Goal: Complete application form: Complete application form

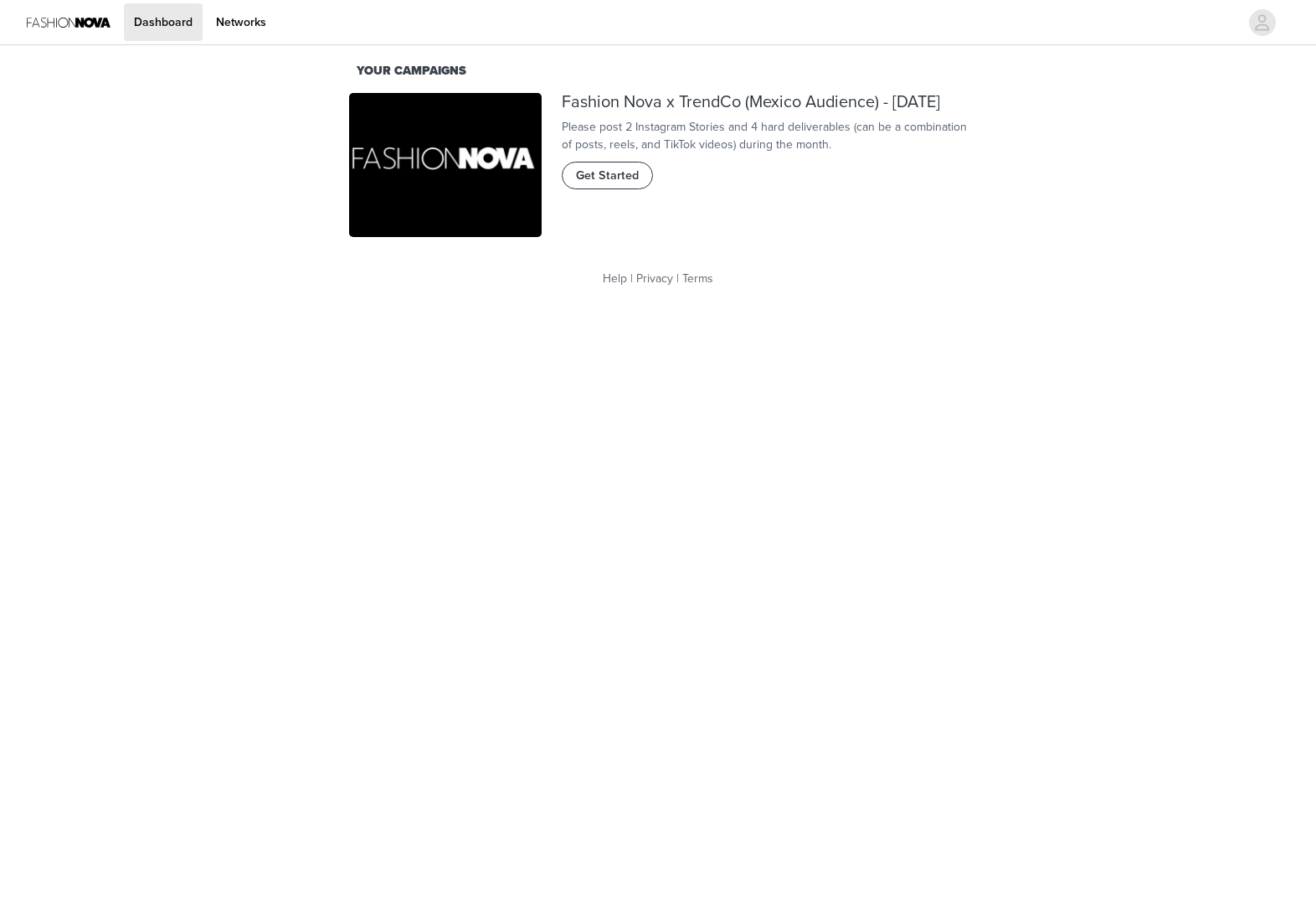
click at [581, 185] on span "Get Started" at bounding box center [607, 176] width 62 height 19
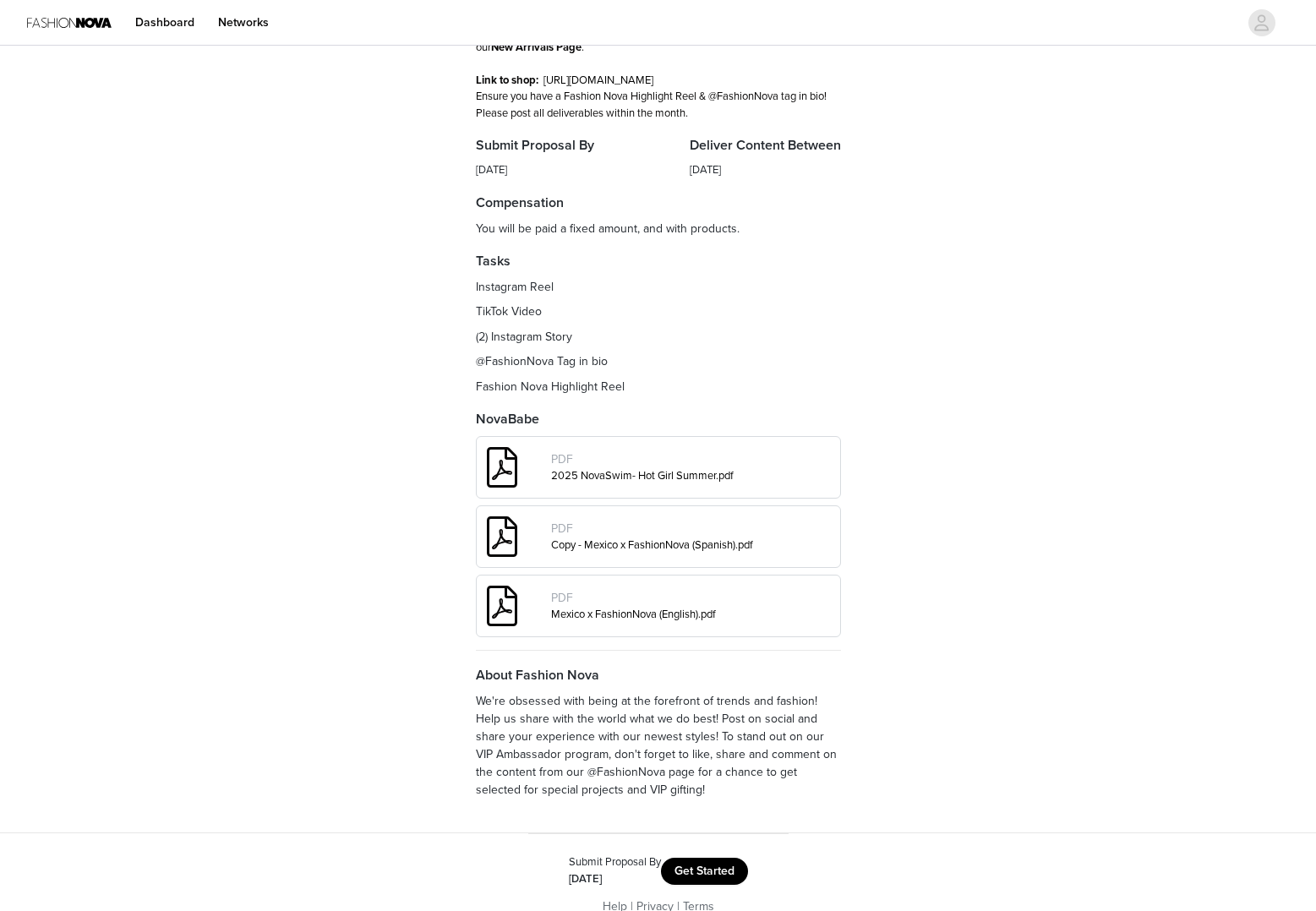
scroll to position [190, 0]
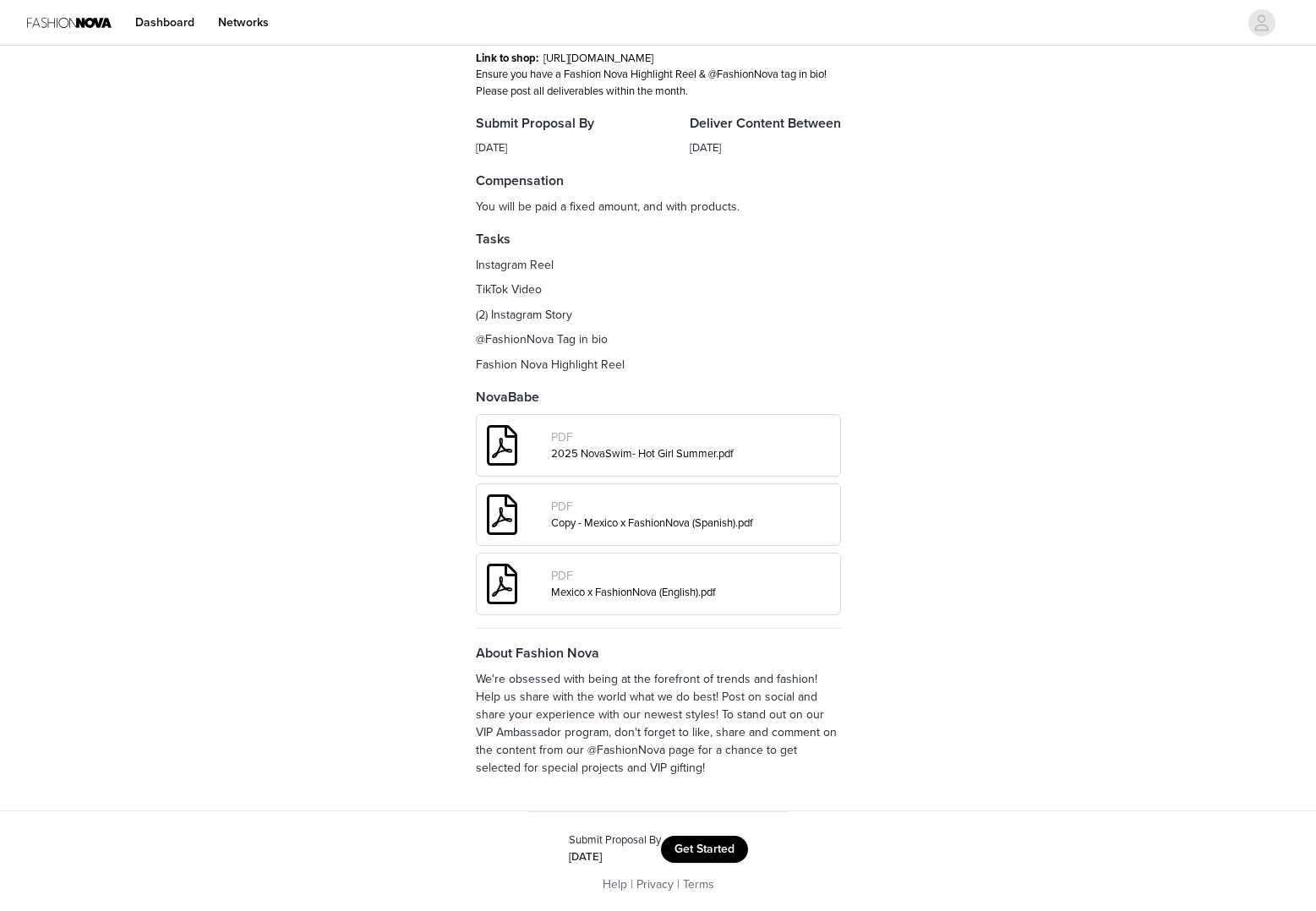
click at [725, 838] on button "Get Started" at bounding box center [704, 849] width 87 height 27
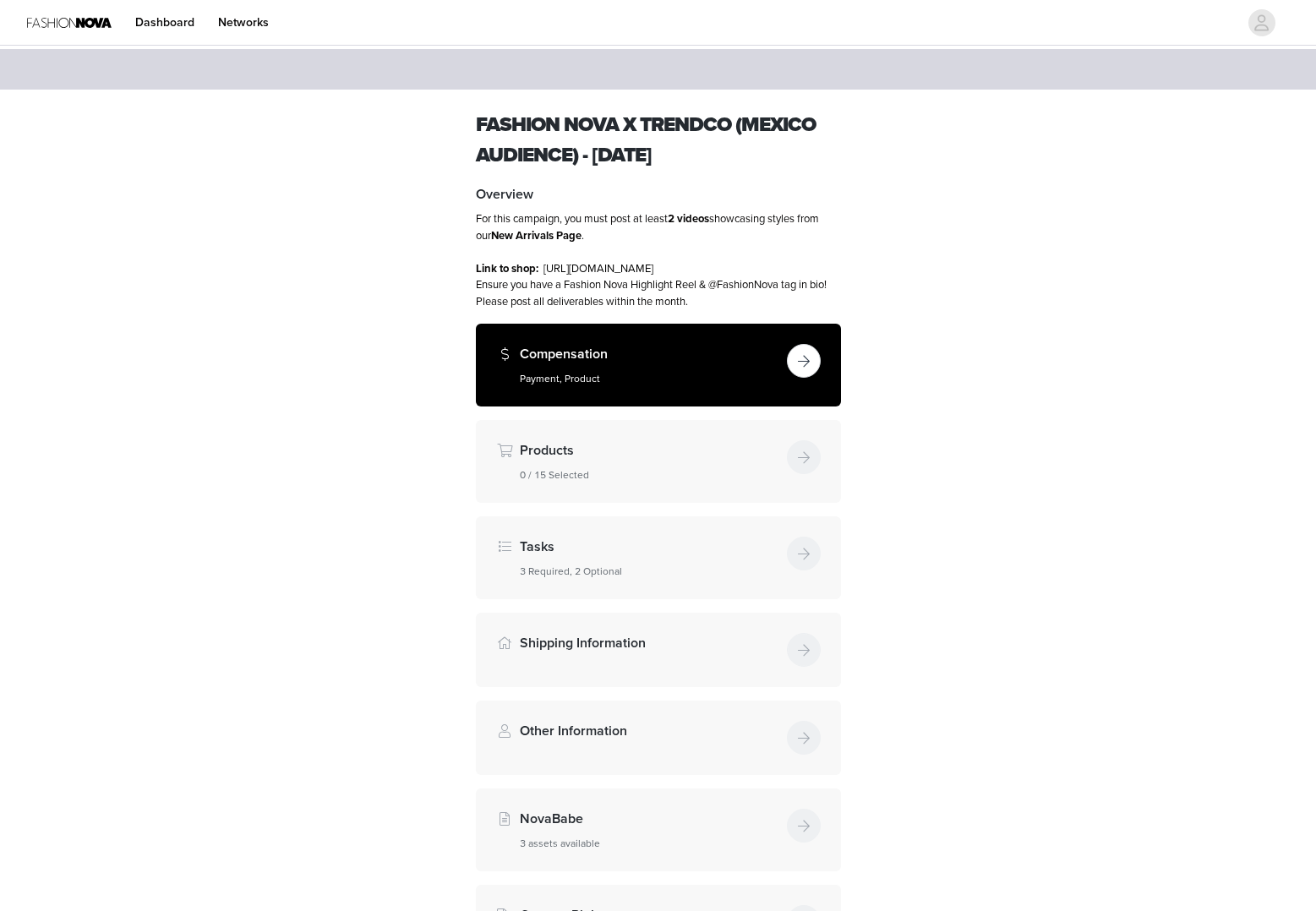
click at [689, 371] on h5 "Payment, Product" at bounding box center [649, 378] width 260 height 15
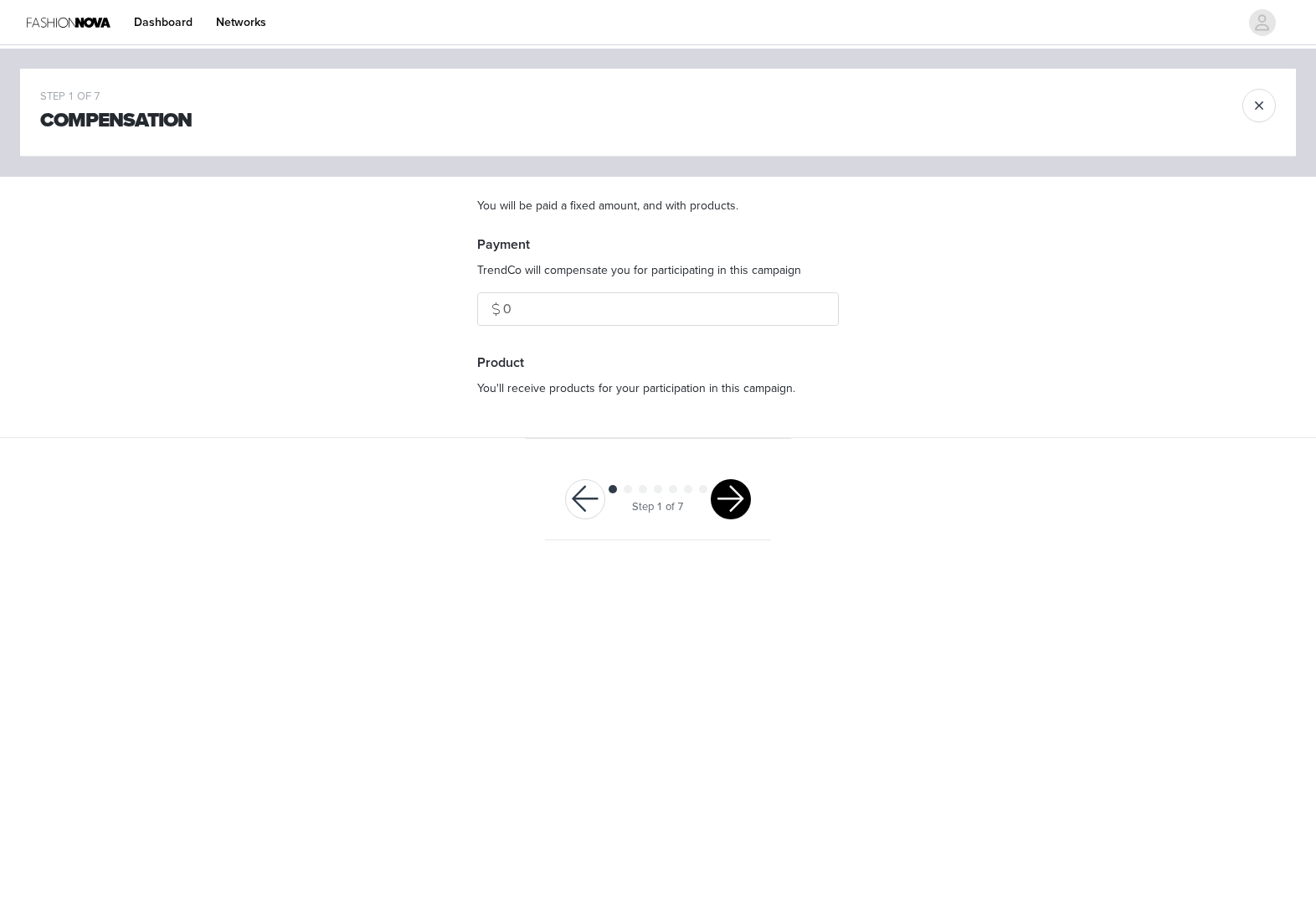
click at [740, 490] on button "button" at bounding box center [731, 499] width 40 height 40
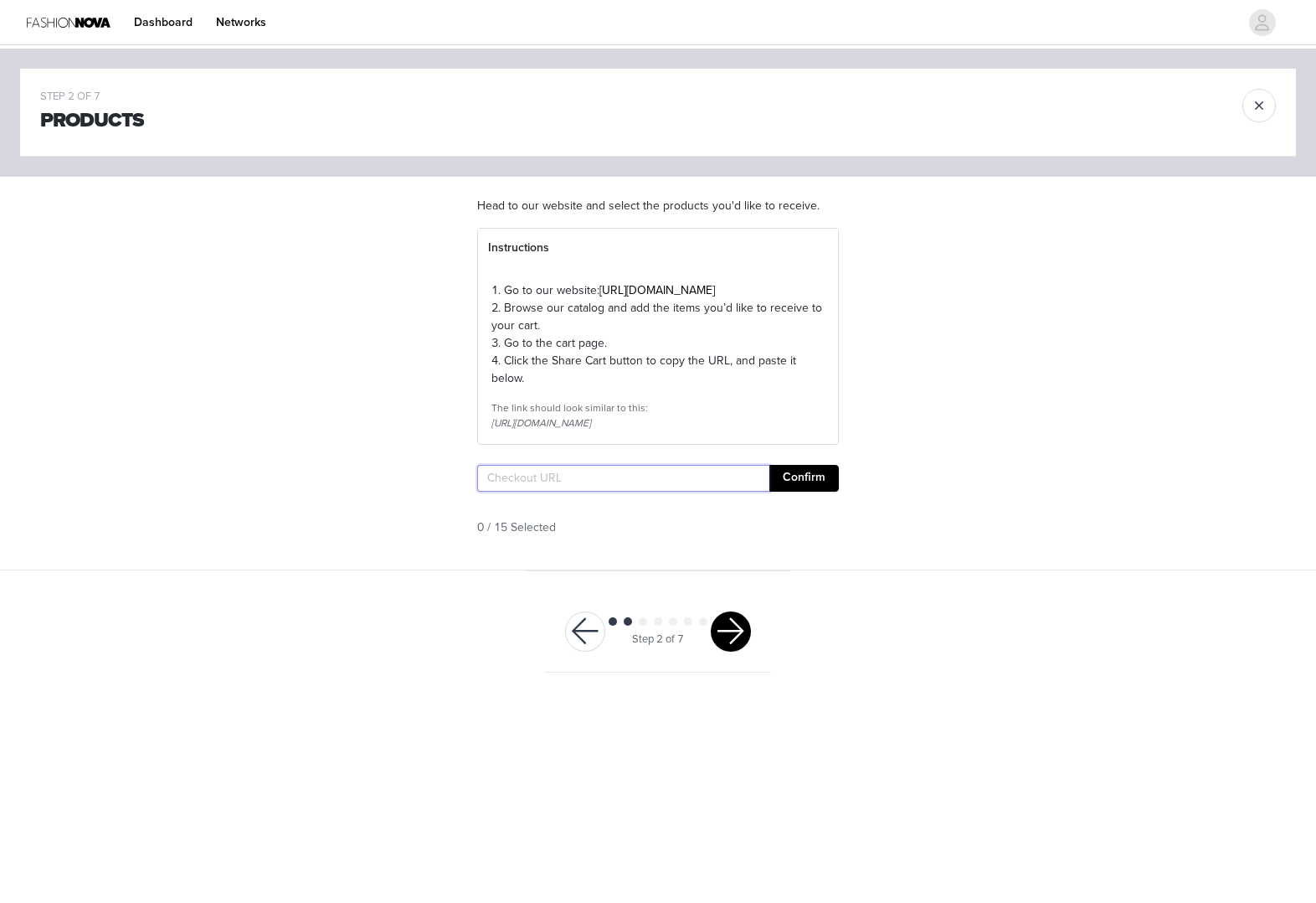
click at [710, 492] on input "text" at bounding box center [624, 478] width 292 height 27
paste input "[URL][DOMAIN_NAME]"
type input "[URL][DOMAIN_NAME]"
click at [823, 492] on button "Confirm" at bounding box center [804, 478] width 70 height 27
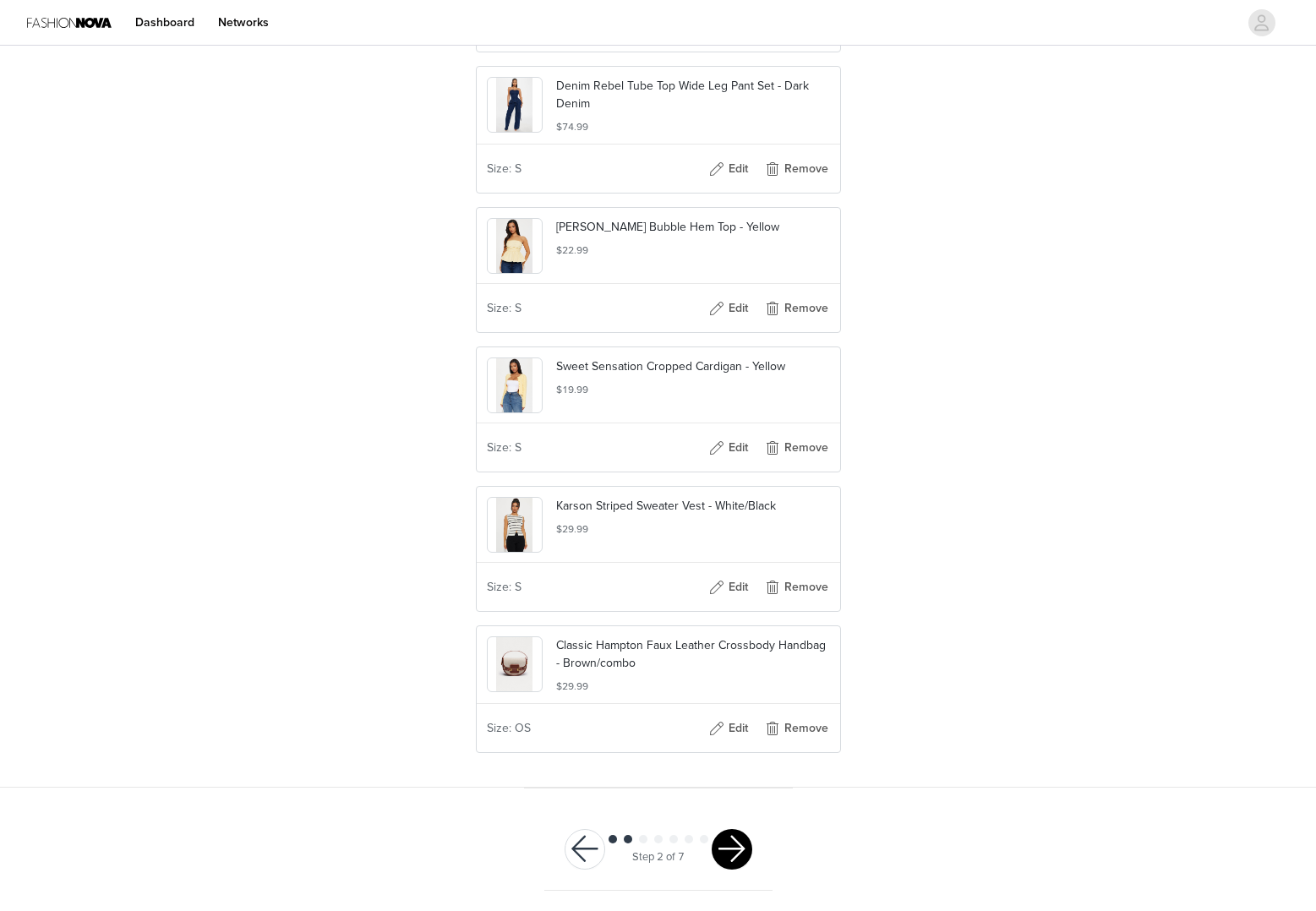
scroll to position [933, 0]
click at [731, 853] on button "button" at bounding box center [731, 848] width 40 height 40
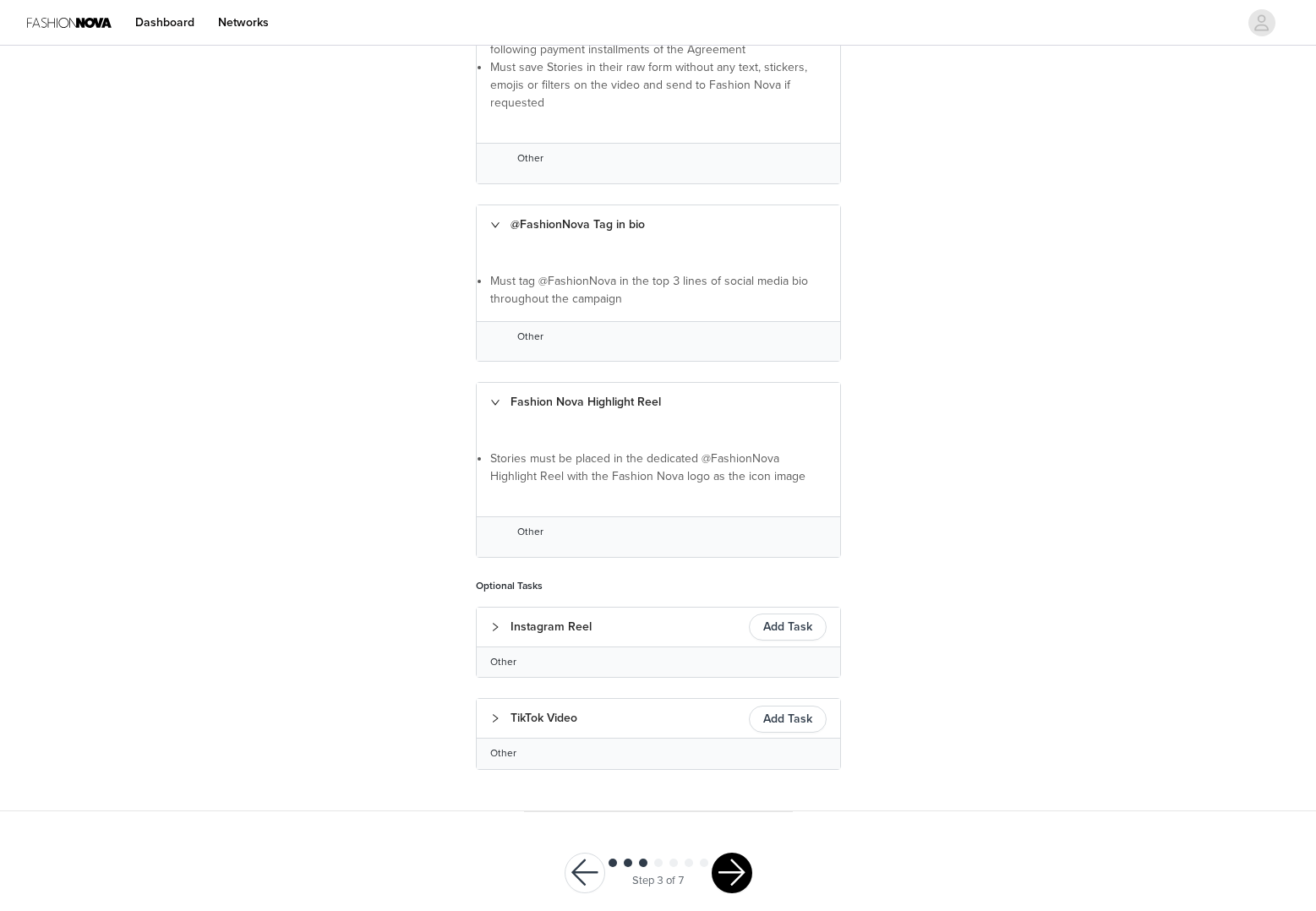
scroll to position [684, 0]
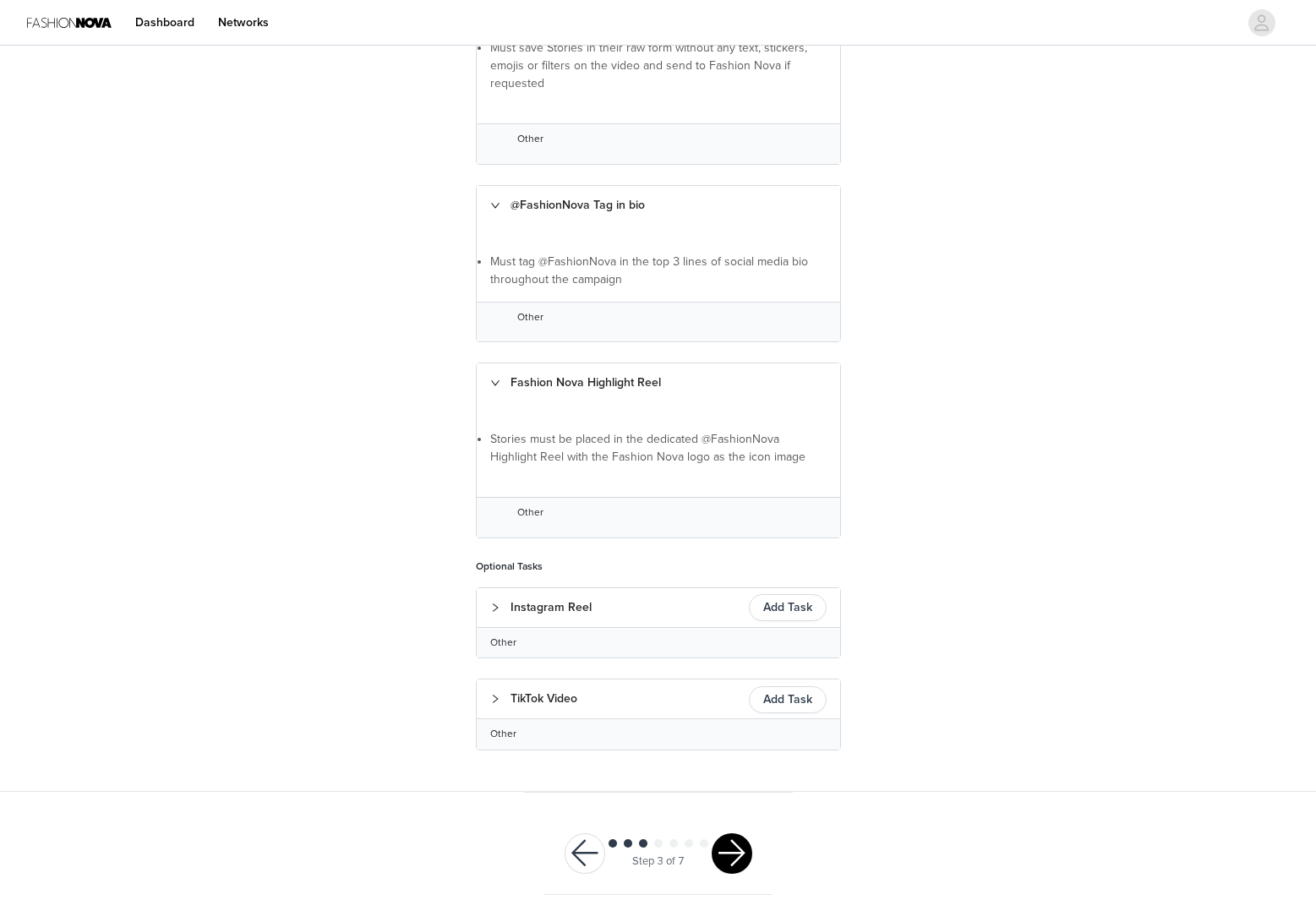
click at [746, 828] on div "Step 3 of 7" at bounding box center [658, 853] width 228 height 82
click at [743, 835] on button "button" at bounding box center [731, 853] width 40 height 40
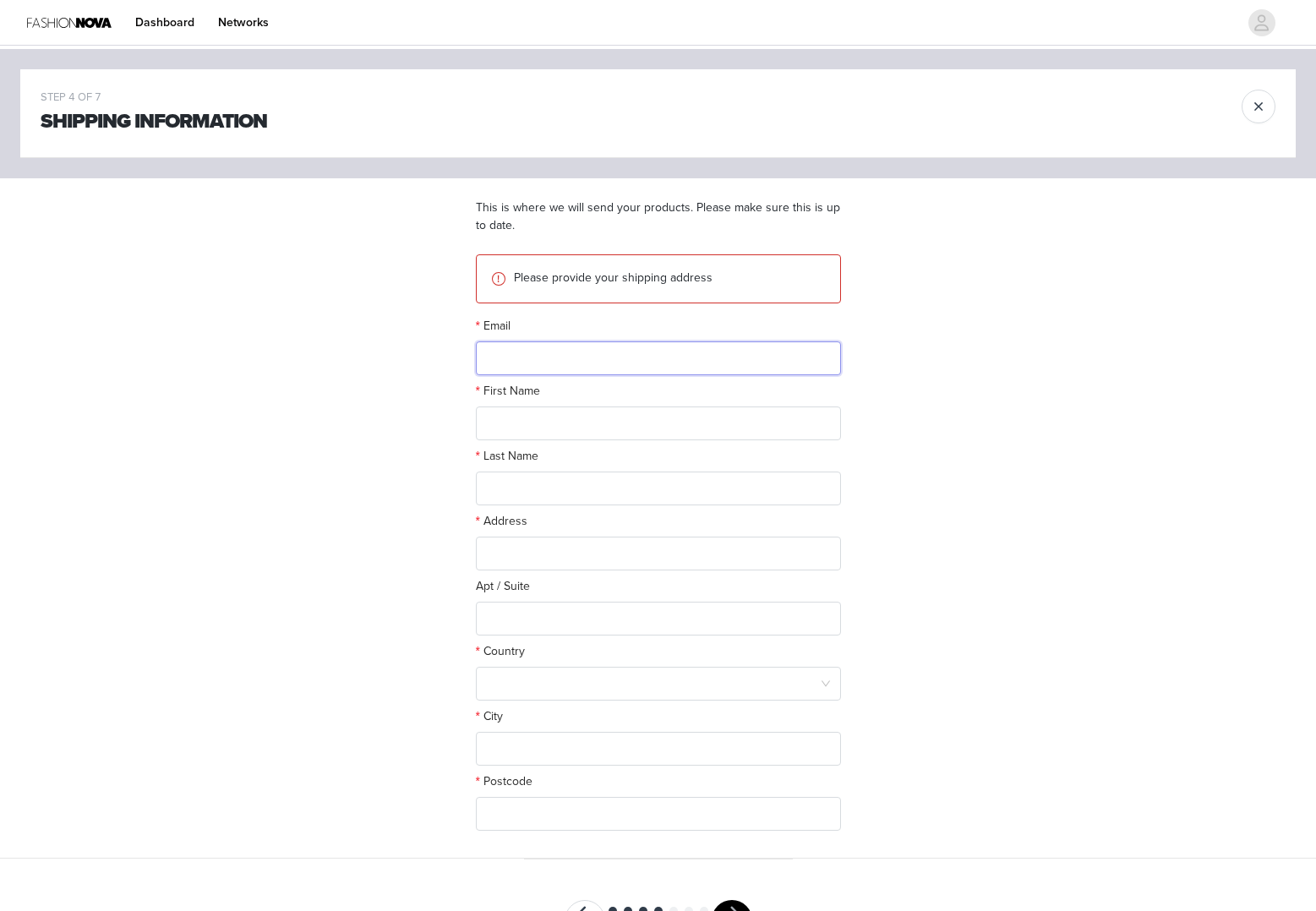
click at [512, 360] on input "text" at bounding box center [658, 358] width 365 height 34
paste input "[PERSON_NAME] [PERSON_NAME]"
click at [608, 356] on input "[PERSON_NAME] [PERSON_NAME]" at bounding box center [658, 358] width 365 height 34
click at [625, 357] on input "[PERSON_NAME] [PERSON_NAME]" at bounding box center [658, 358] width 365 height 34
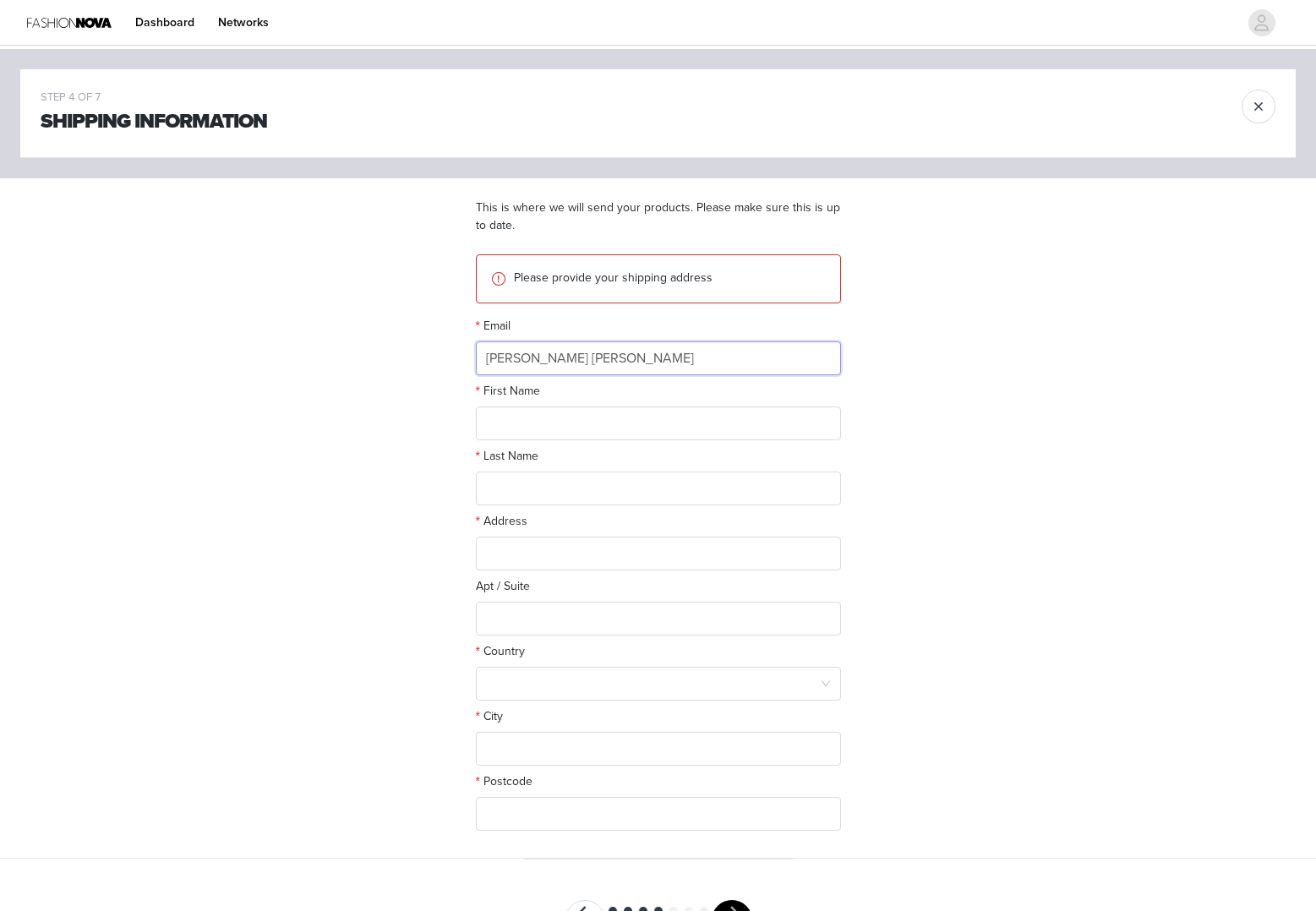
click at [625, 357] on input "[PERSON_NAME] [PERSON_NAME]" at bounding box center [658, 358] width 365 height 34
type input "[PERSON_NAME]"
paste input "[PERSON_NAME]"
type input "[PERSON_NAME]"
click at [589, 347] on input "[PERSON_NAME]" at bounding box center [658, 358] width 365 height 34
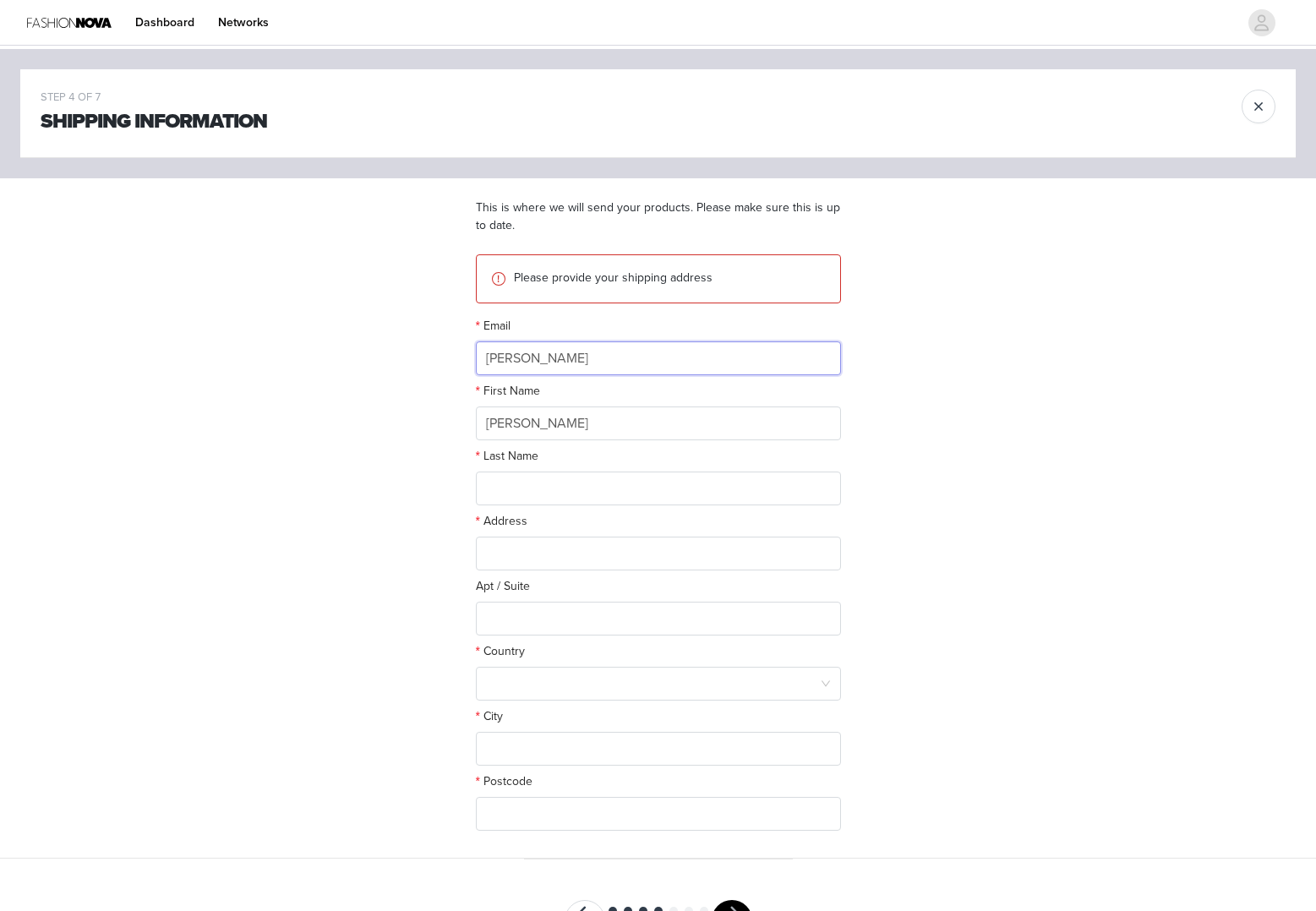
click at [589, 347] on input "[PERSON_NAME]" at bounding box center [658, 358] width 365 height 34
click at [590, 425] on input "[PERSON_NAME]" at bounding box center [658, 424] width 365 height 34
paste input "[PERSON_NAME]"
drag, startPoint x: 549, startPoint y: 421, endPoint x: 482, endPoint y: 433, distance: 68.1
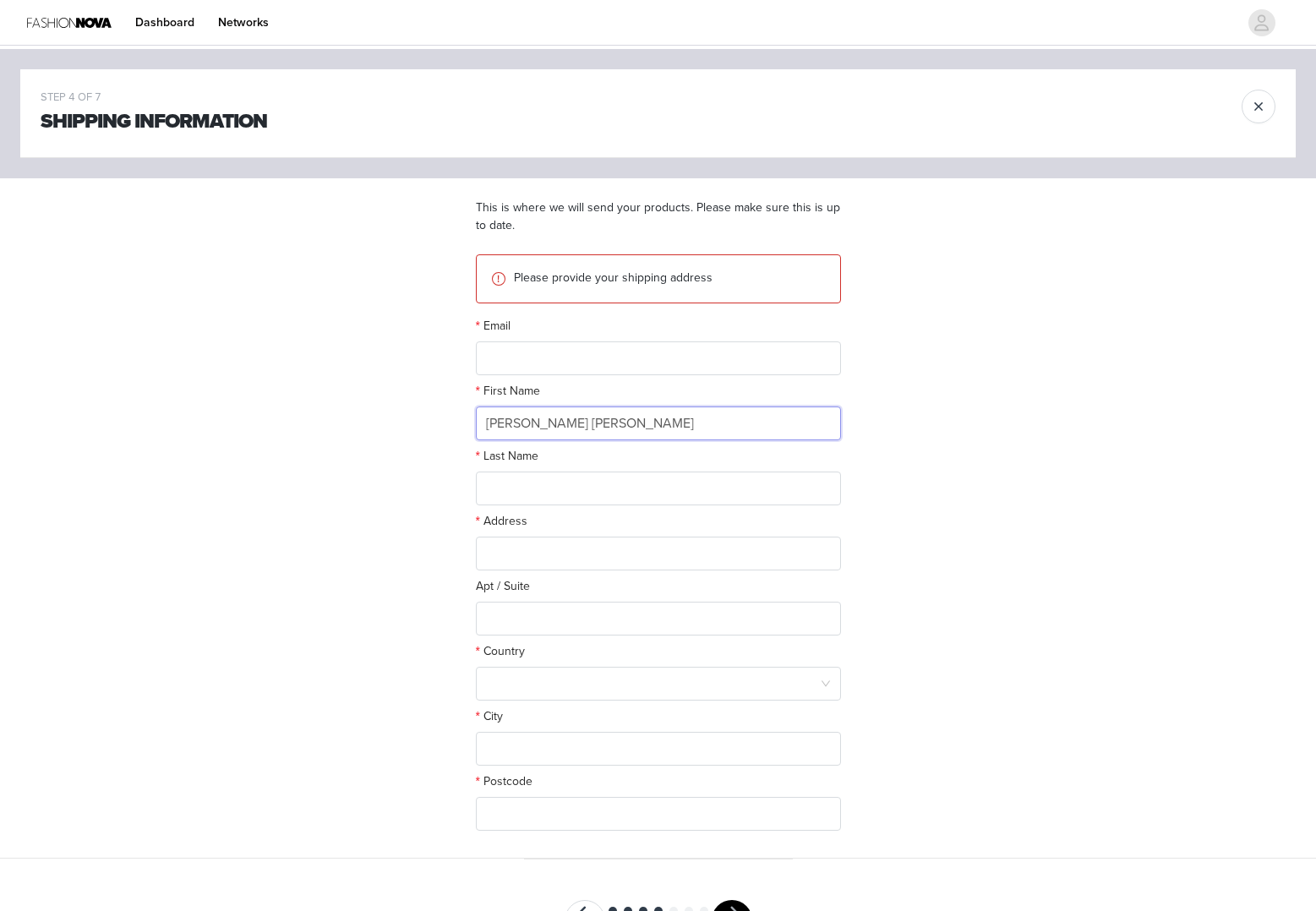
click at [482, 433] on input "Rodríguez Lizeth Areli Sandoval" at bounding box center [658, 424] width 365 height 34
click at [487, 426] on input "Rodríguez Lizeth Areli Sandoval" at bounding box center [658, 424] width 365 height 34
type input "[PERSON_NAME]"
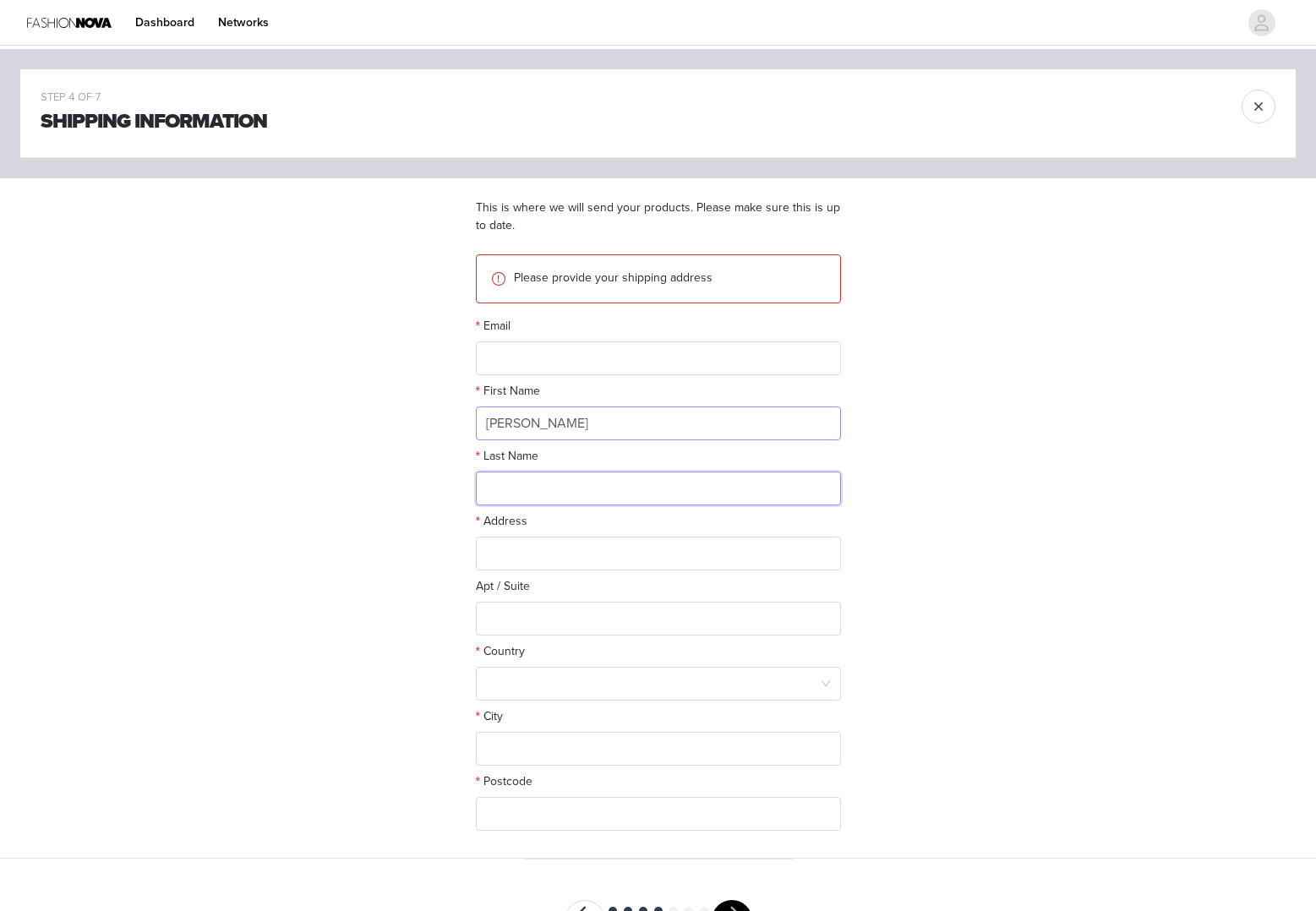
paste input "[PERSON_NAME]"
type input "[PERSON_NAME]"
click at [554, 359] on input "text" at bounding box center [658, 358] width 365 height 34
paste input "[EMAIL_ADDRESS][DOMAIN_NAME]"
type input "[EMAIL_ADDRESS][DOMAIN_NAME]"
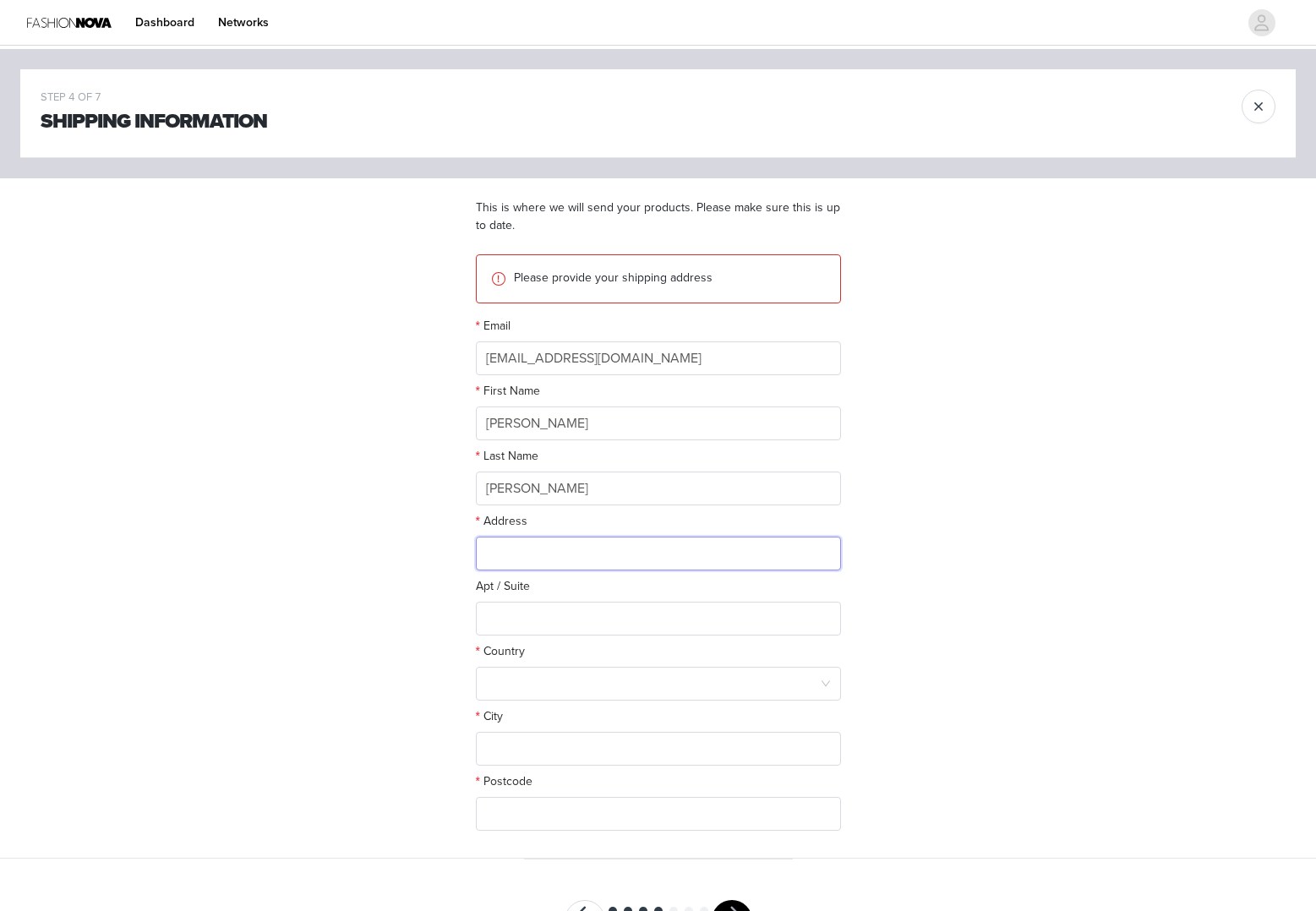
click at [591, 557] on input "text" at bounding box center [658, 553] width 365 height 34
click at [561, 672] on div at bounding box center [652, 684] width 333 height 32
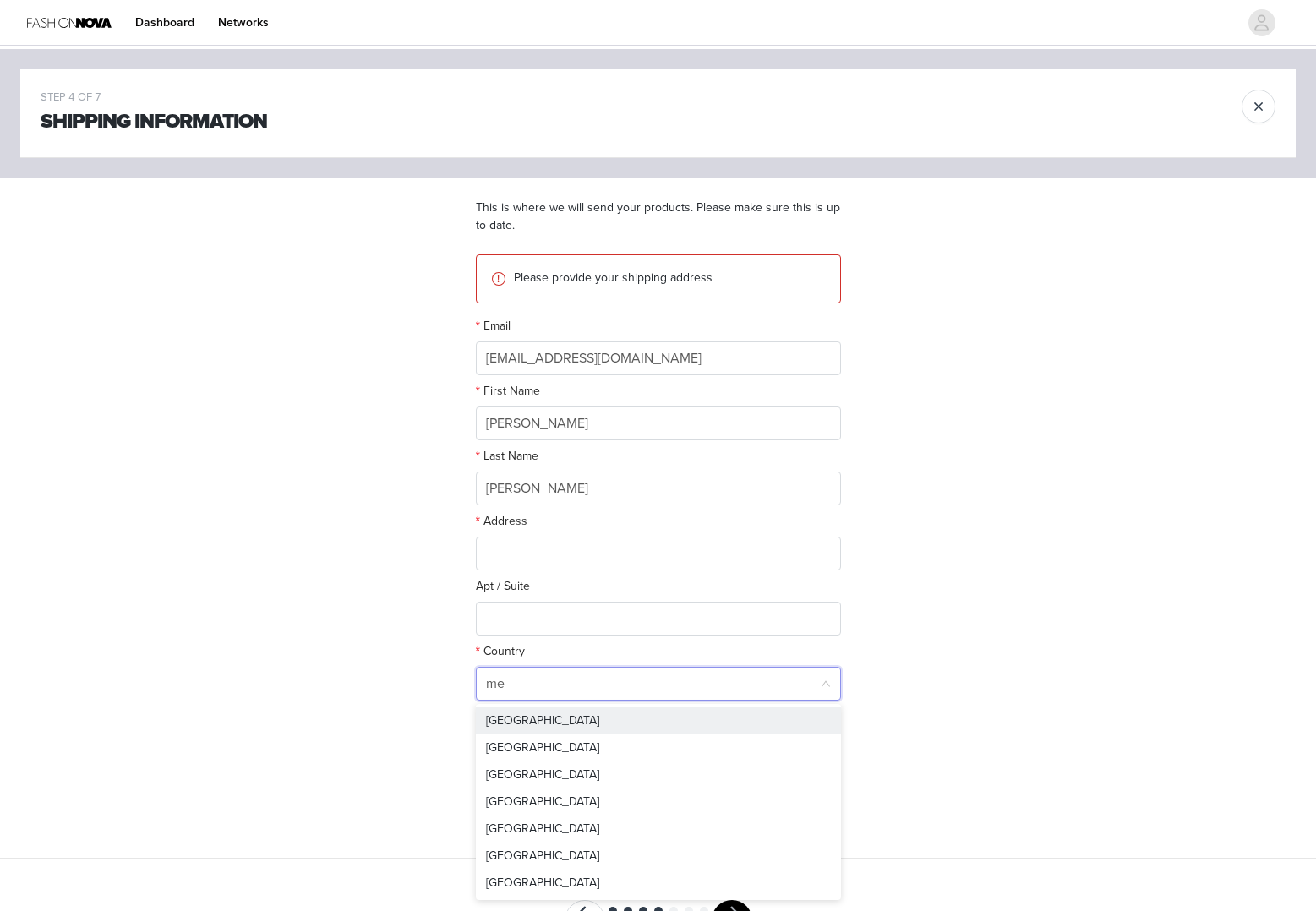
type input "mex"
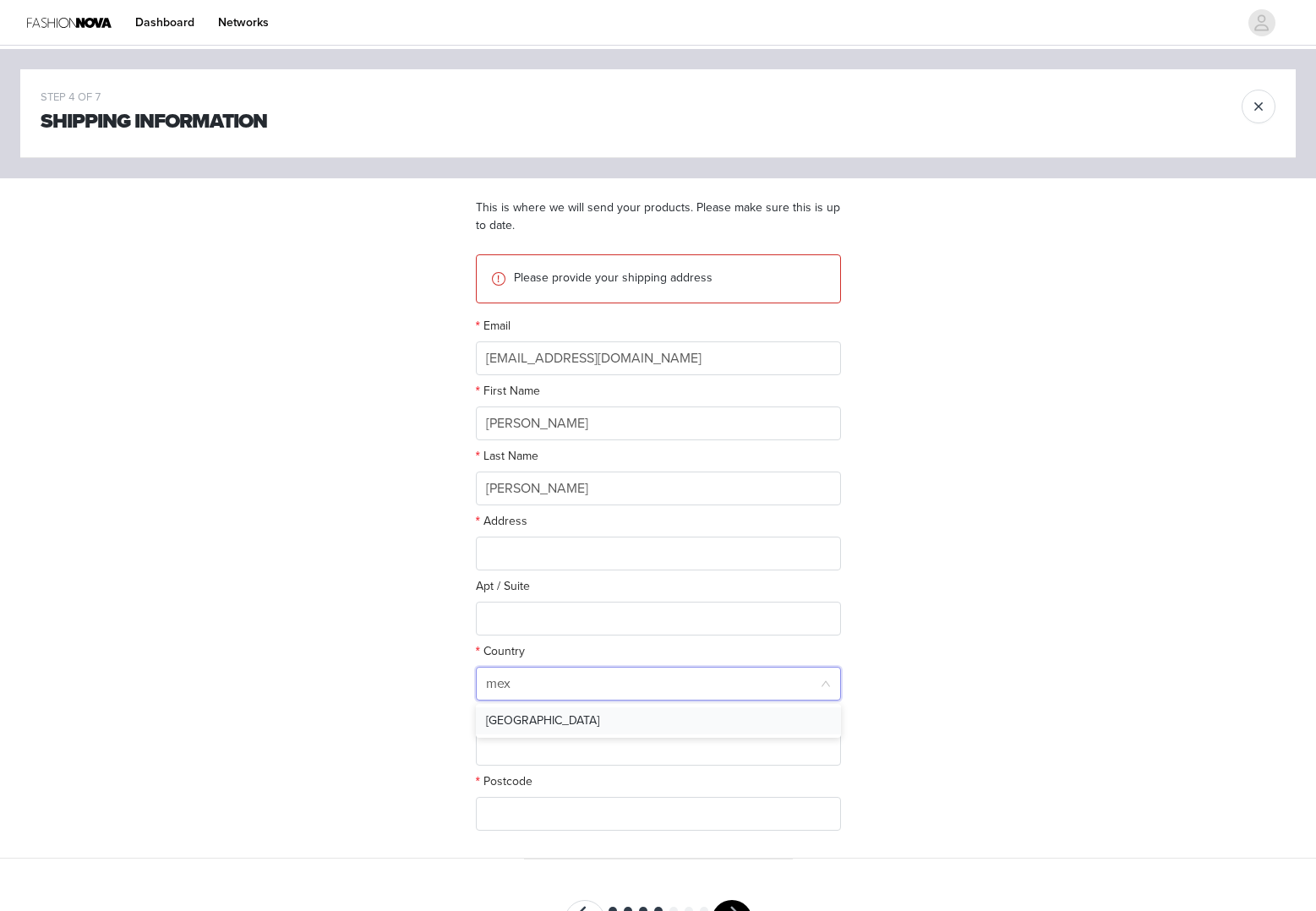
click at [560, 716] on li "[GEOGRAPHIC_DATA]" at bounding box center [658, 720] width 365 height 27
click at [554, 736] on input "text" at bounding box center [658, 749] width 365 height 34
paste input "Morelia"
type input "Morelia"
click at [535, 818] on div at bounding box center [652, 813] width 333 height 32
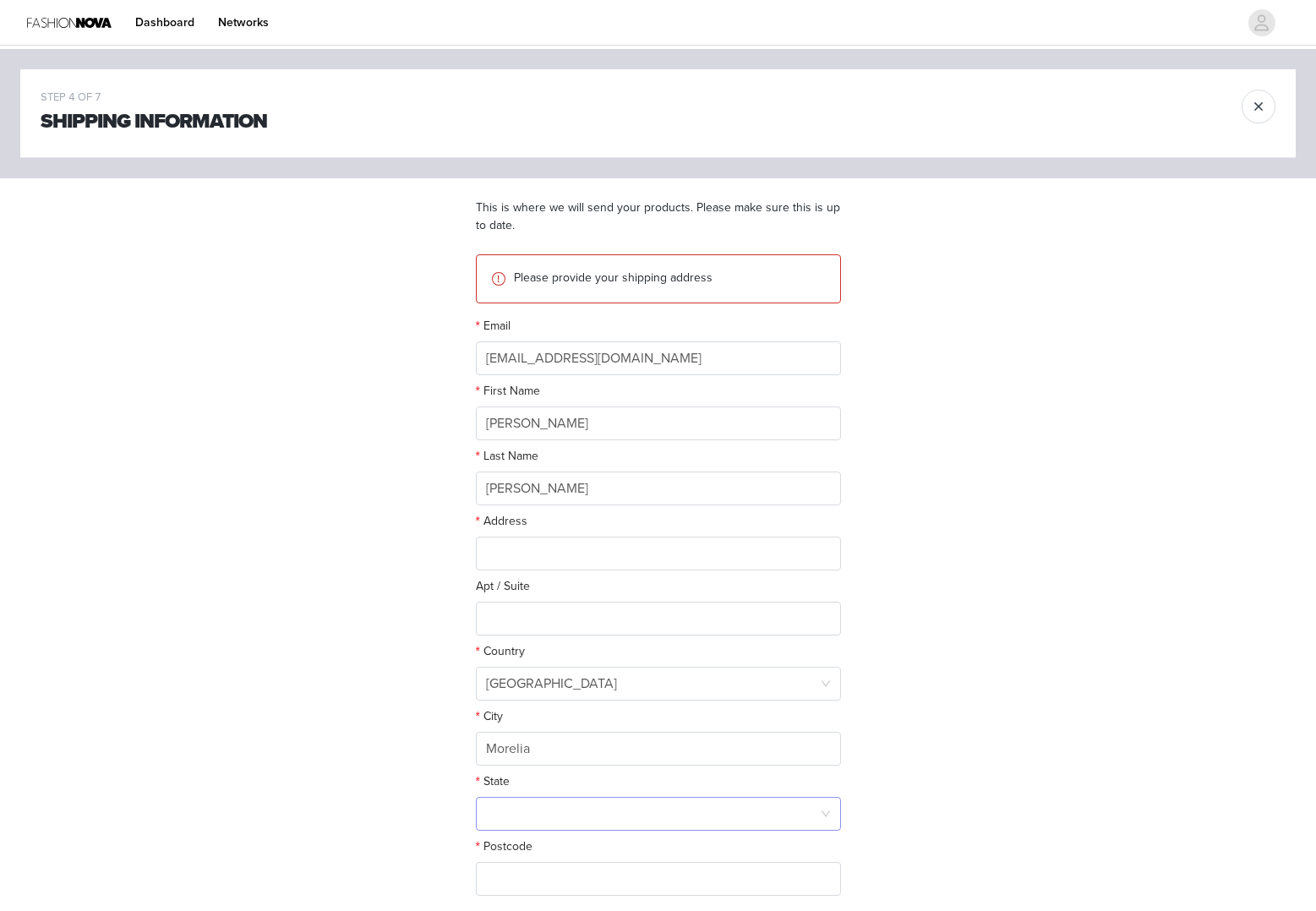
click at [627, 806] on div at bounding box center [652, 813] width 333 height 32
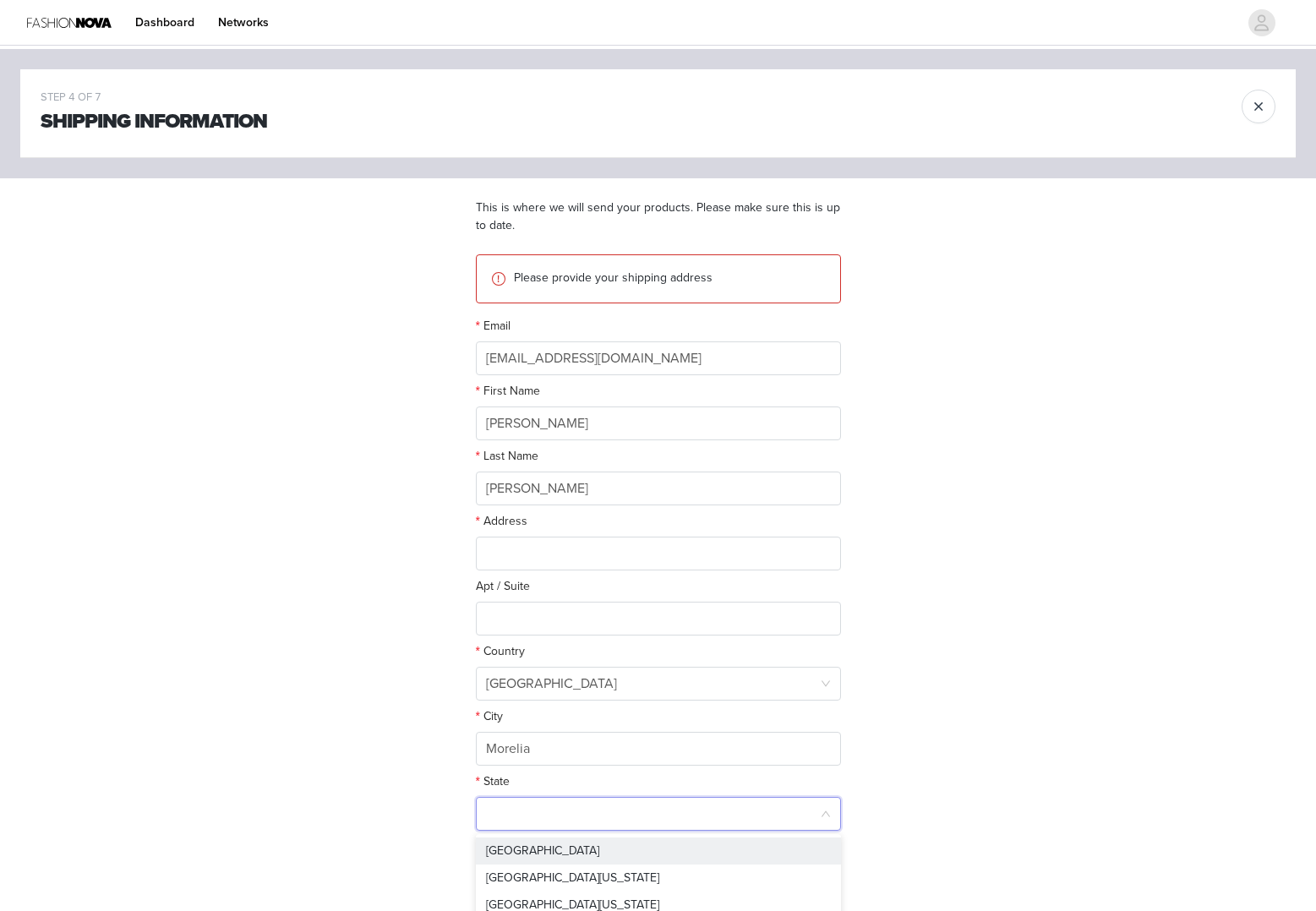
paste input "[GEOGRAPHIC_DATA]"
type input "[GEOGRAPHIC_DATA]"
click at [619, 837] on li "[GEOGRAPHIC_DATA]" at bounding box center [658, 850] width 365 height 27
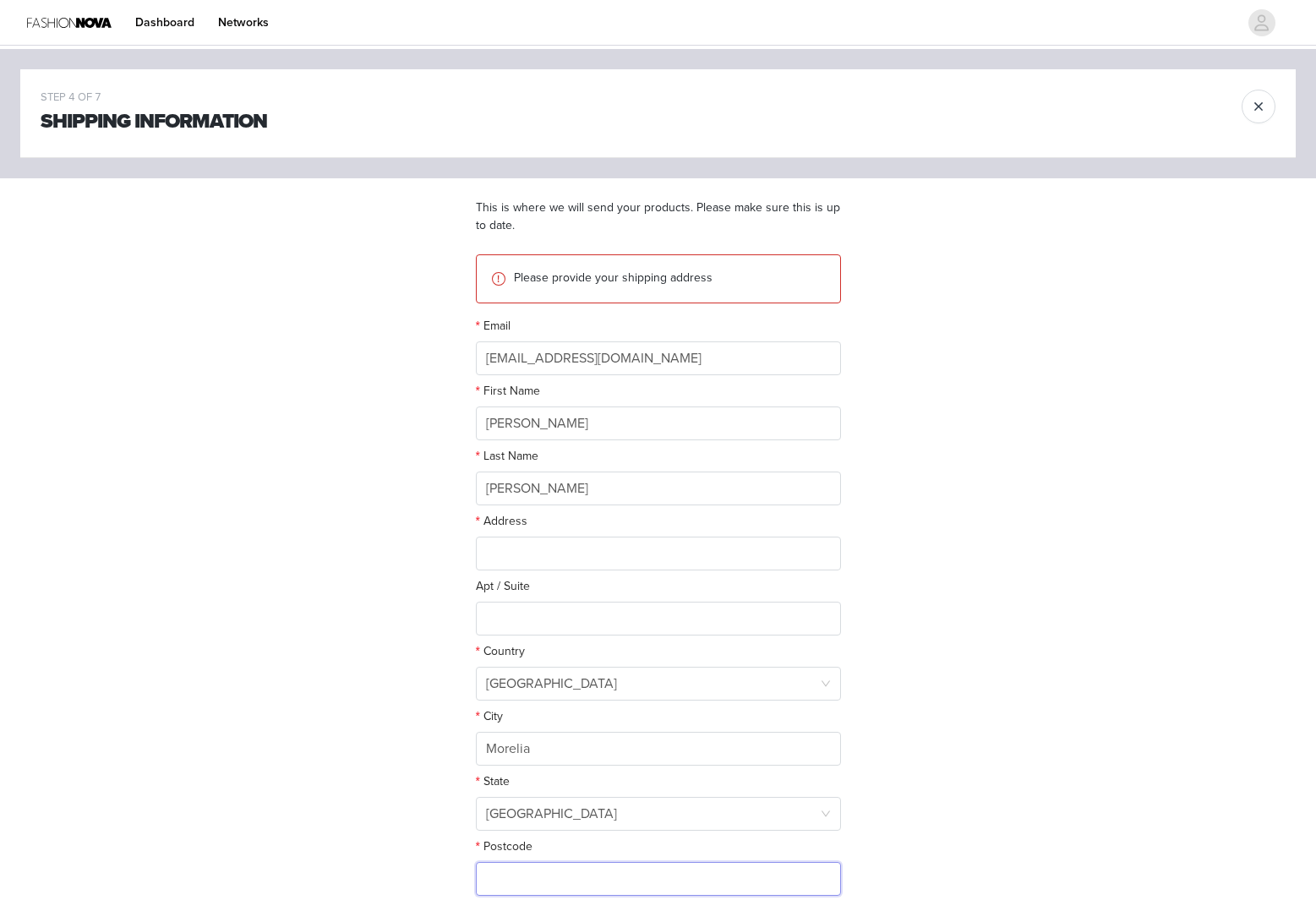
click at [618, 870] on input "text" at bounding box center [658, 879] width 365 height 34
click at [560, 610] on input "text" at bounding box center [658, 618] width 365 height 34
paste input "33"
type input "33"
click at [558, 562] on input "text" at bounding box center [658, 553] width 365 height 34
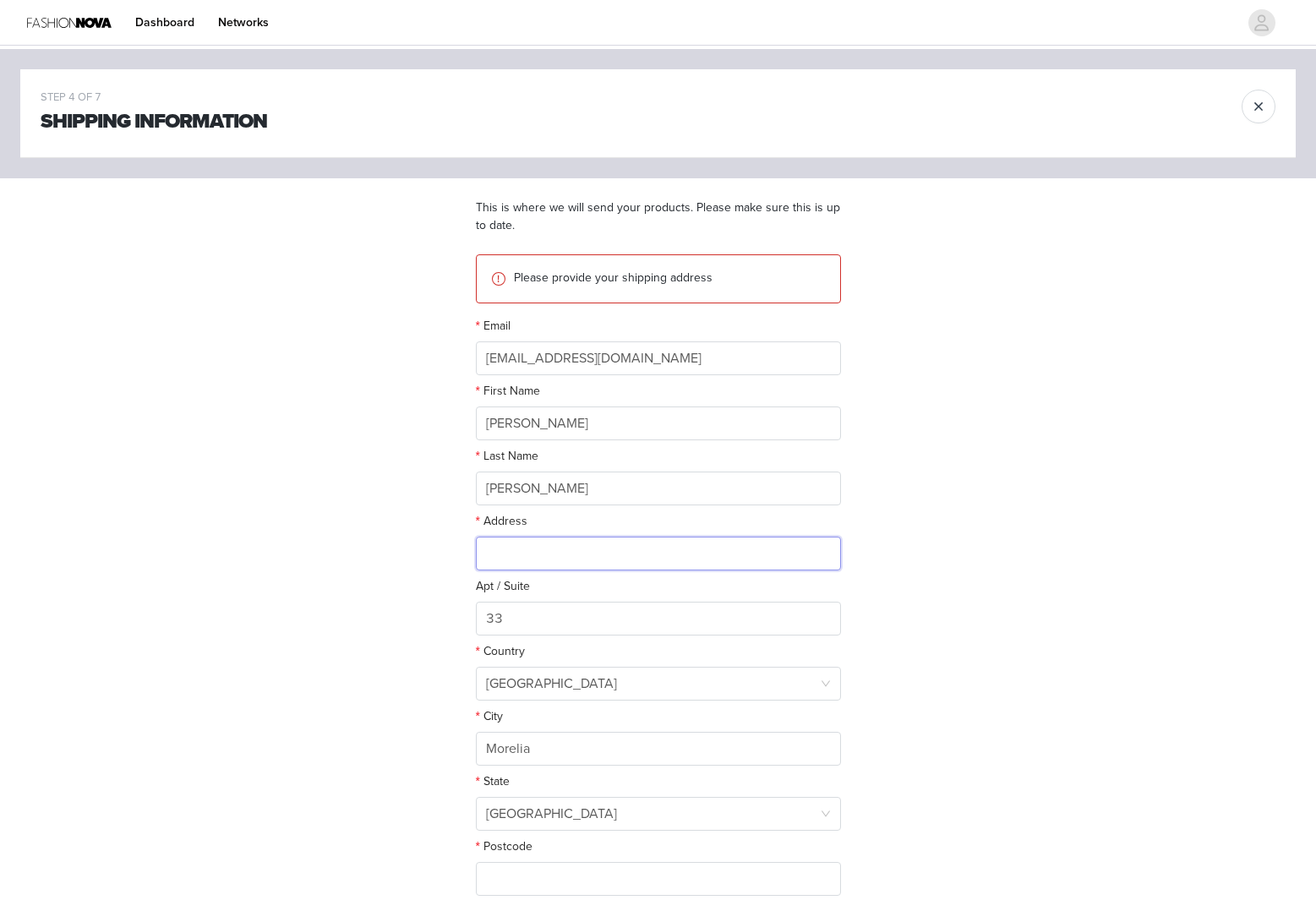
paste input "Calle: [GEOGRAPHIC_DATA] Número exterior: 33 colonia: [GEOGRAPHIC_DATA] ciudad:…"
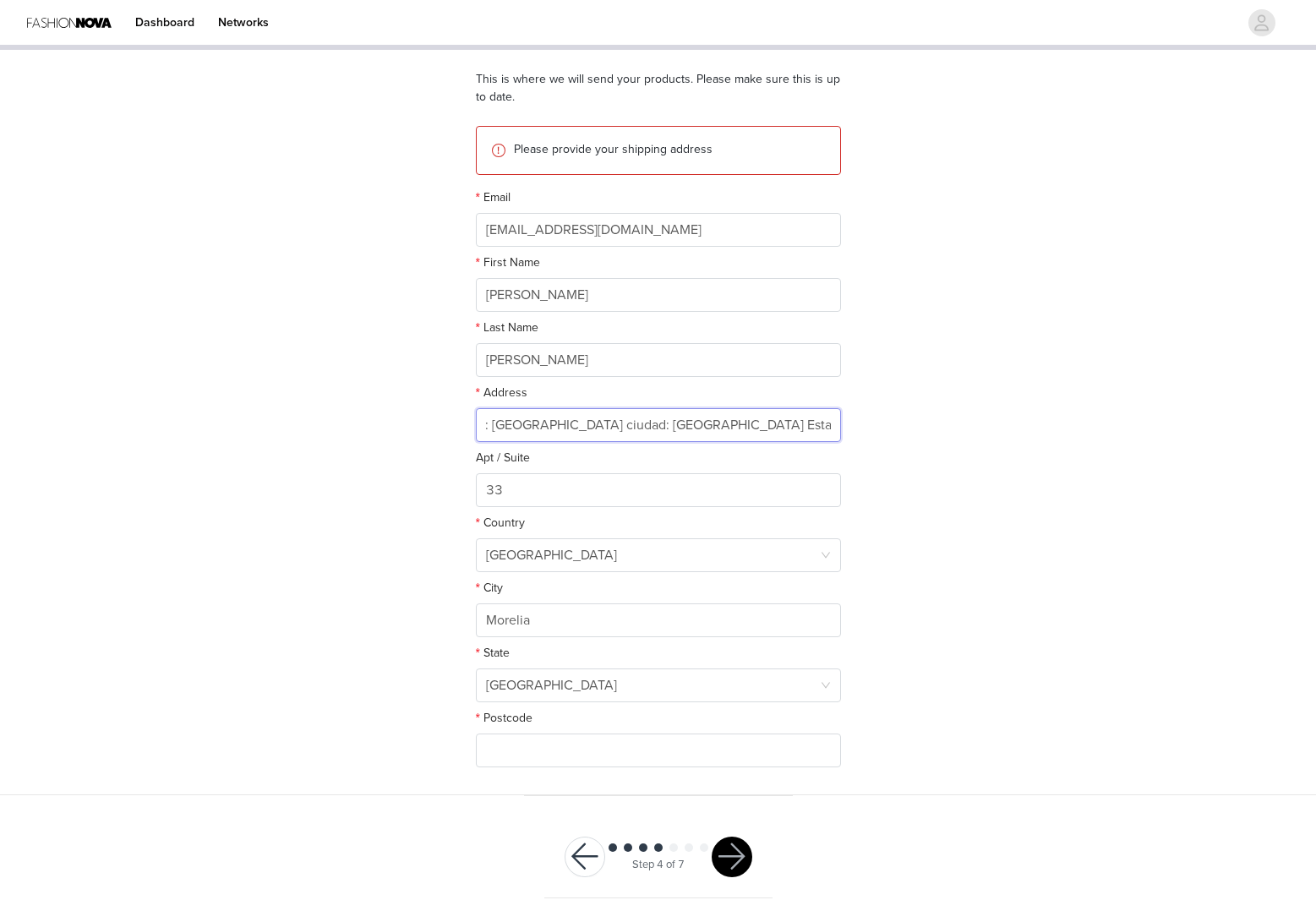
scroll to position [135, 0]
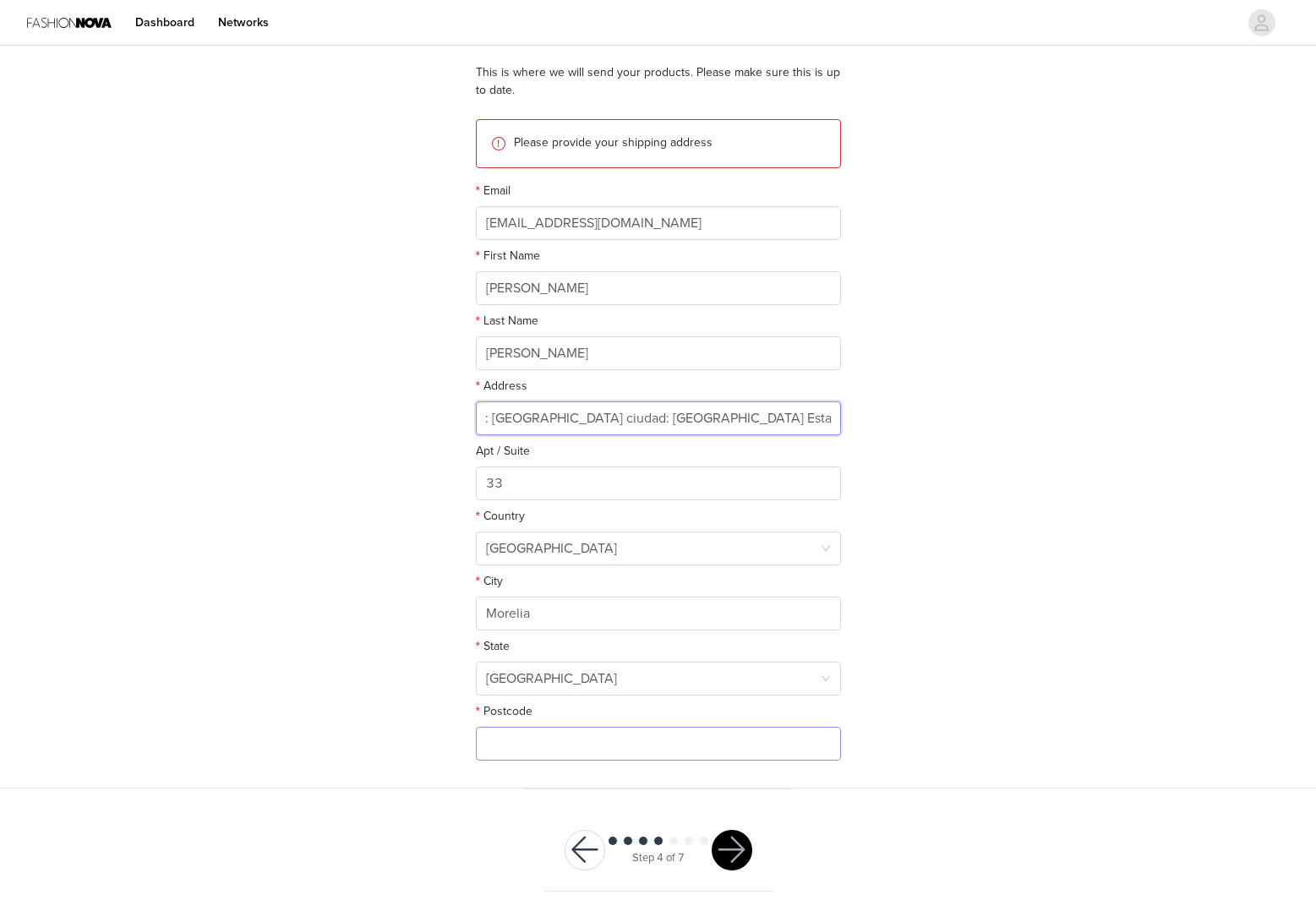
type input "Calle: [GEOGRAPHIC_DATA] Número exterior: 33 colonia: [GEOGRAPHIC_DATA] ciudad:…"
click at [623, 742] on input "text" at bounding box center [658, 744] width 365 height 34
paste input "58110"
type input "58110"
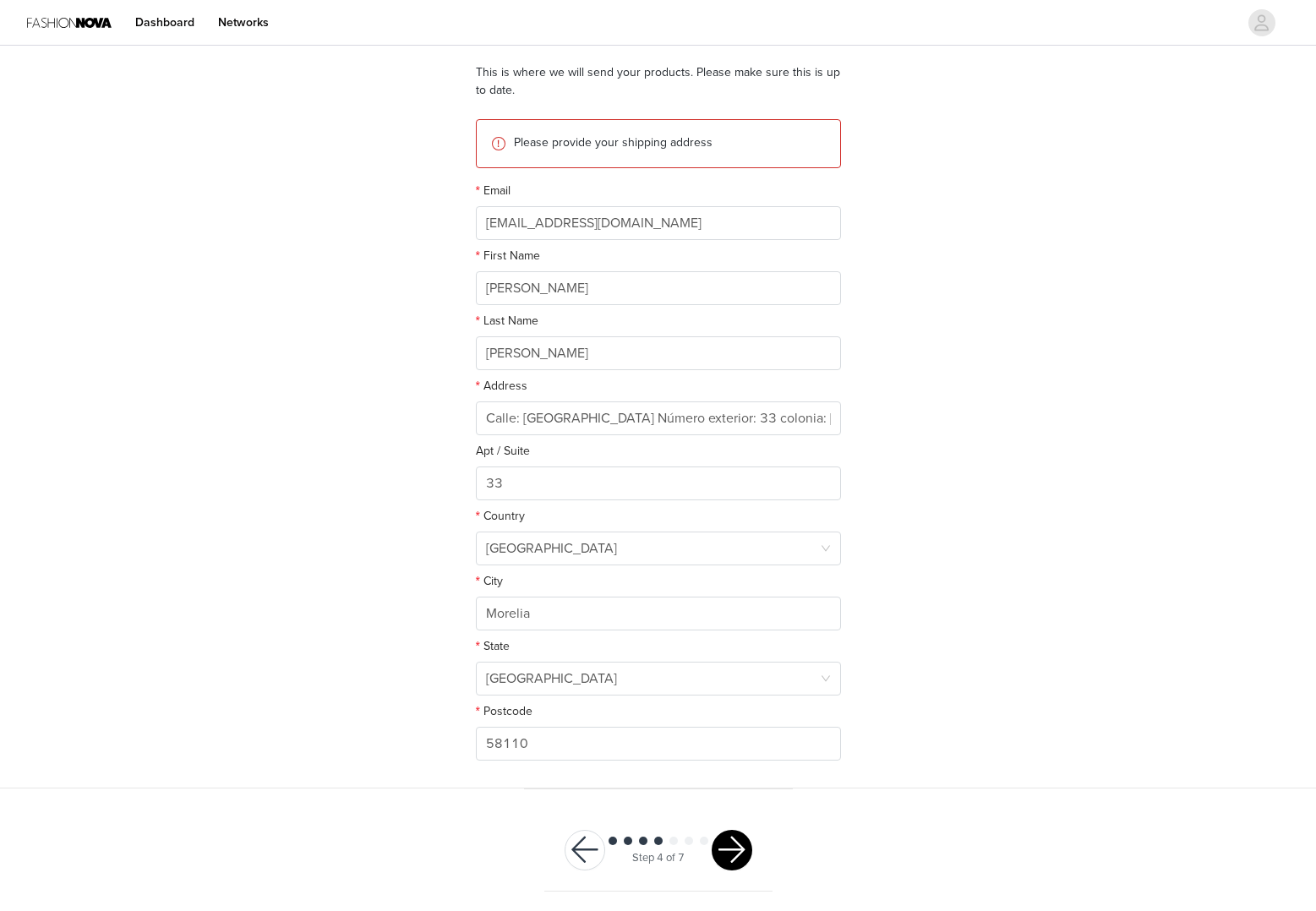
click at [739, 843] on button "button" at bounding box center [731, 849] width 40 height 40
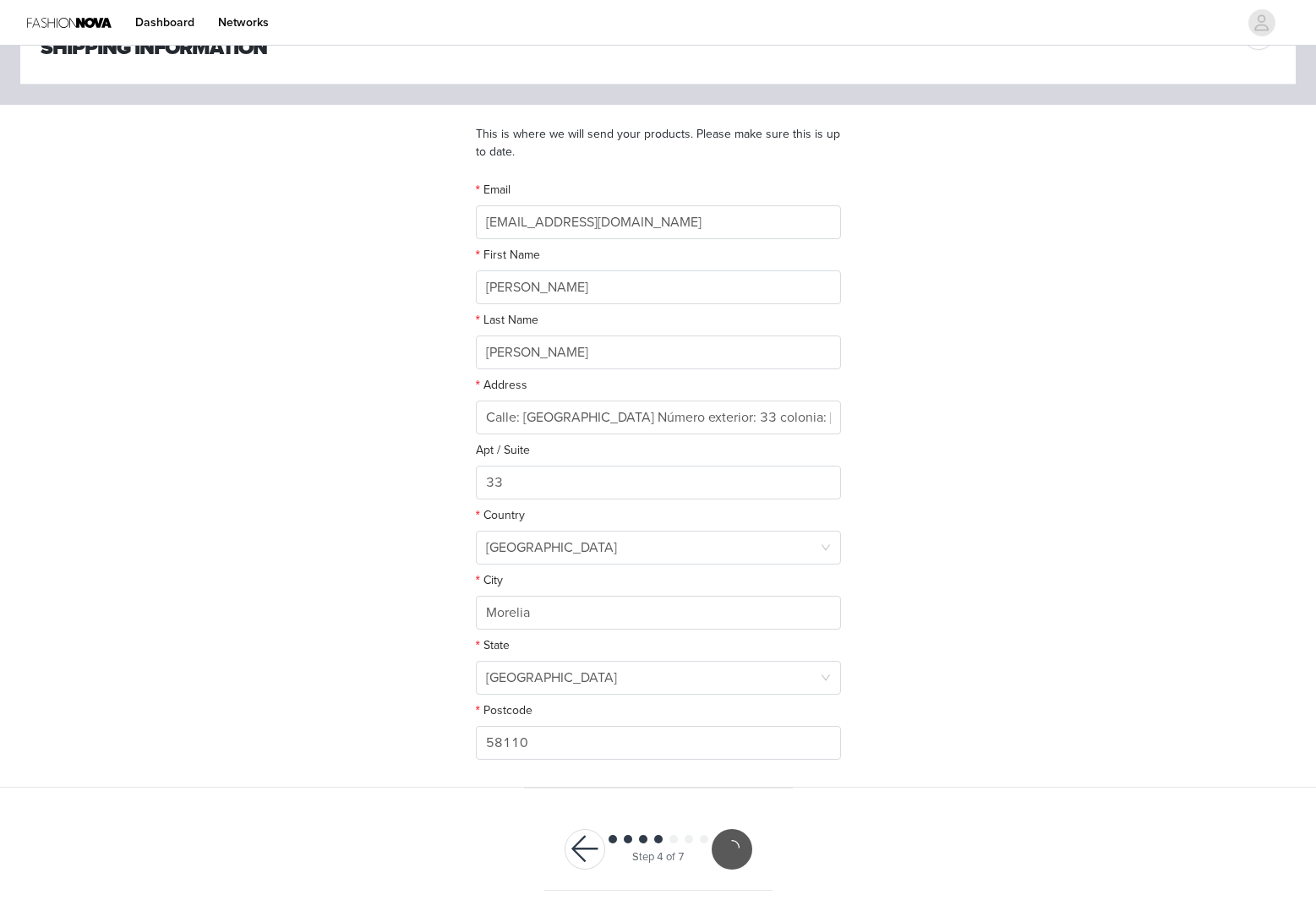
scroll to position [72, 0]
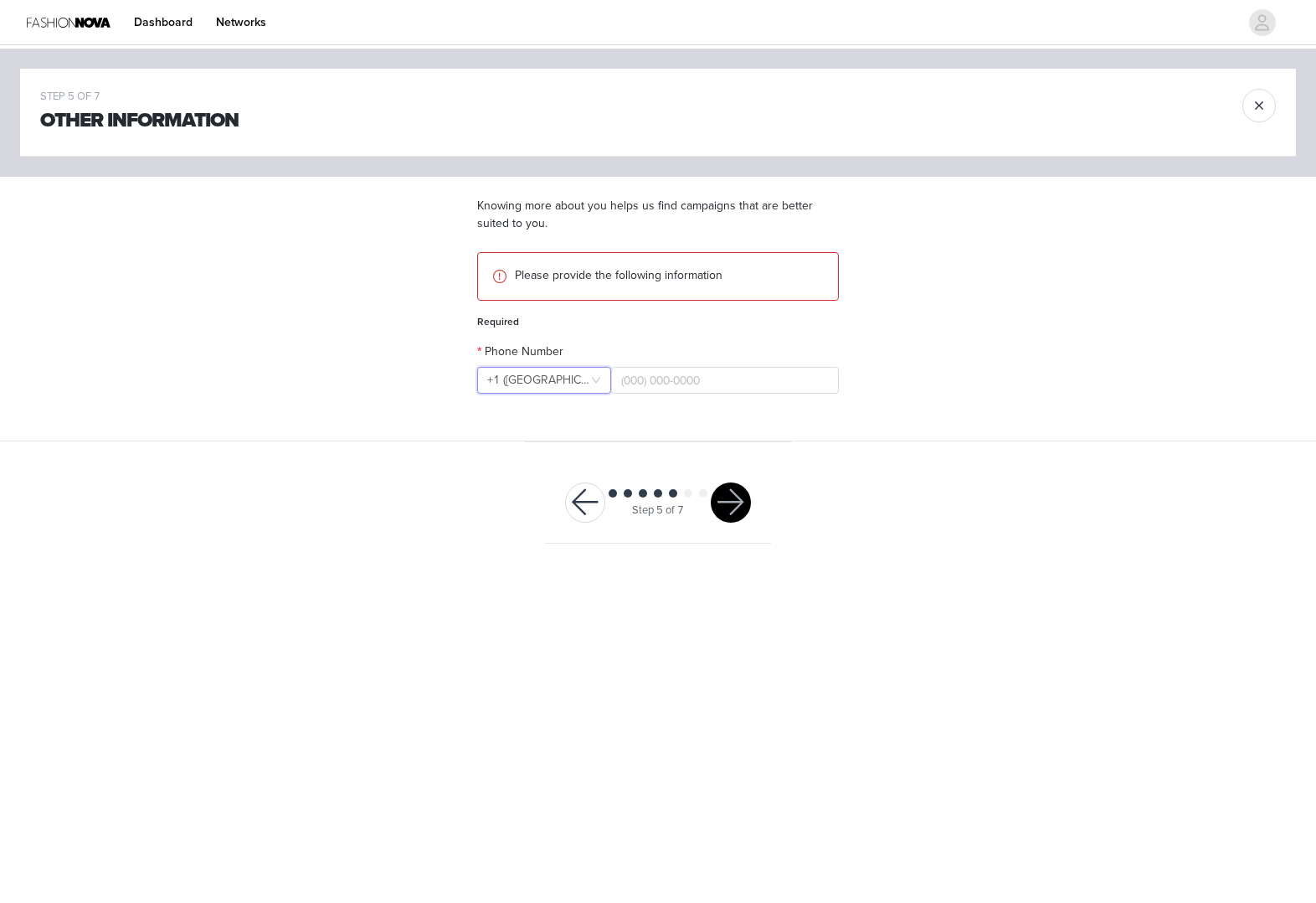
click at [537, 380] on div "+1 ([GEOGRAPHIC_DATA])" at bounding box center [539, 380] width 103 height 25
type input "mexico"
click at [740, 385] on input "text" at bounding box center [725, 380] width 228 height 27
paste input "+52 425 115 7496"
type input "+52 425 115 7496"
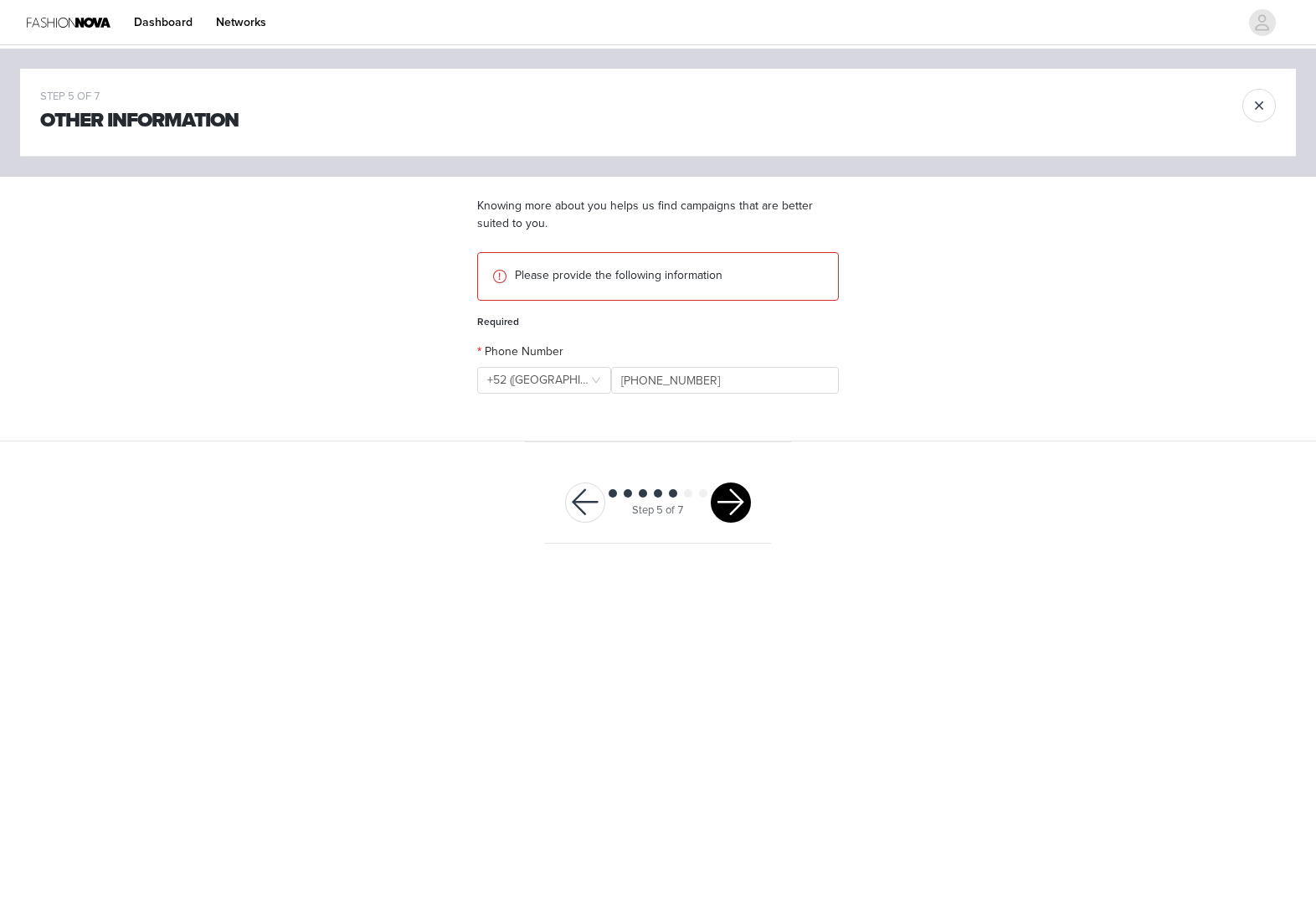
click at [718, 476] on div "Step 5 of 7" at bounding box center [658, 503] width 226 height 81
click at [731, 493] on button "button" at bounding box center [731, 502] width 40 height 40
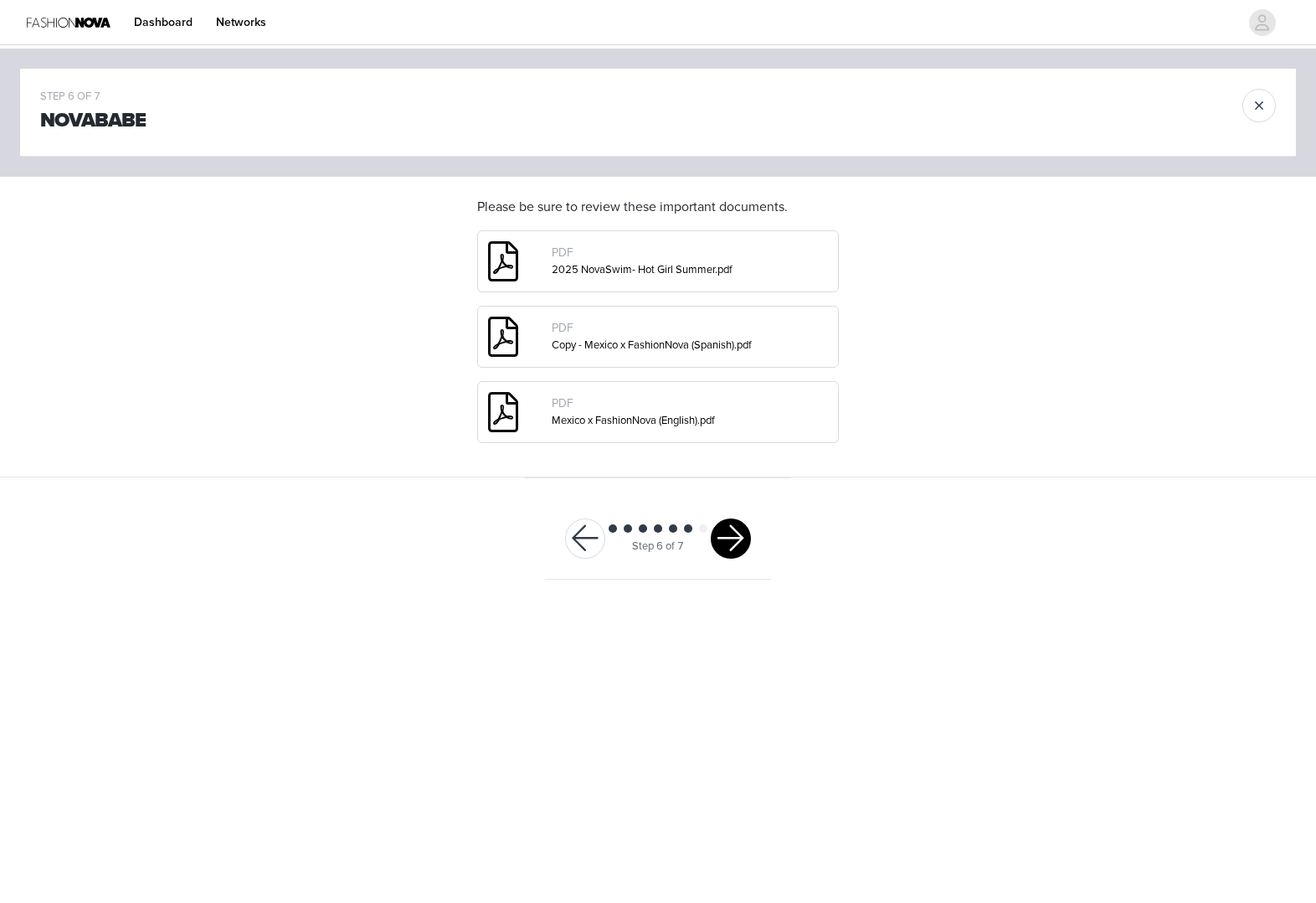
click at [715, 558] on div at bounding box center [731, 538] width 40 height 40
click at [759, 524] on div "Step 6 of 7" at bounding box center [658, 538] width 226 height 81
click at [737, 551] on button "button" at bounding box center [731, 538] width 40 height 40
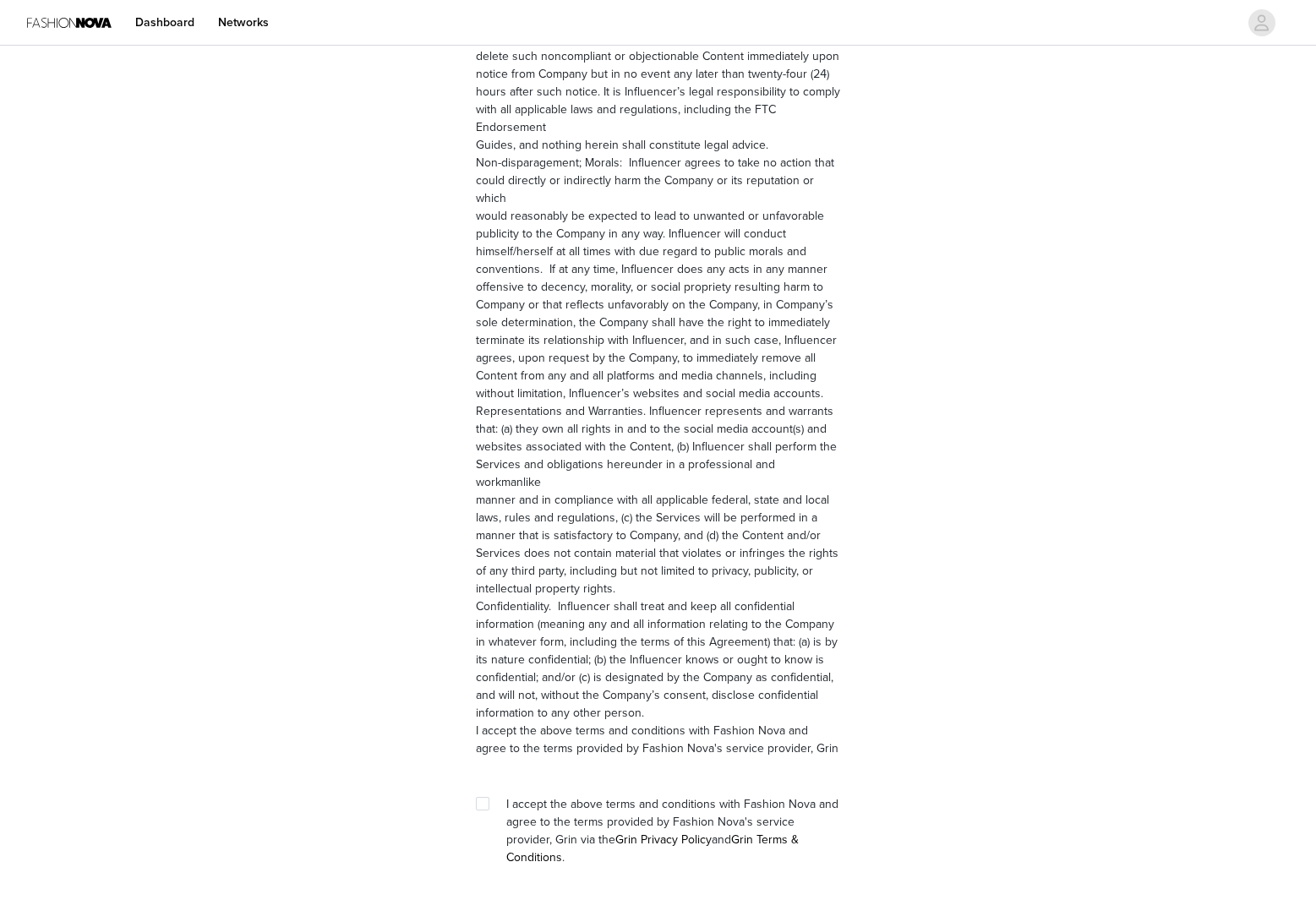
scroll to position [2081, 0]
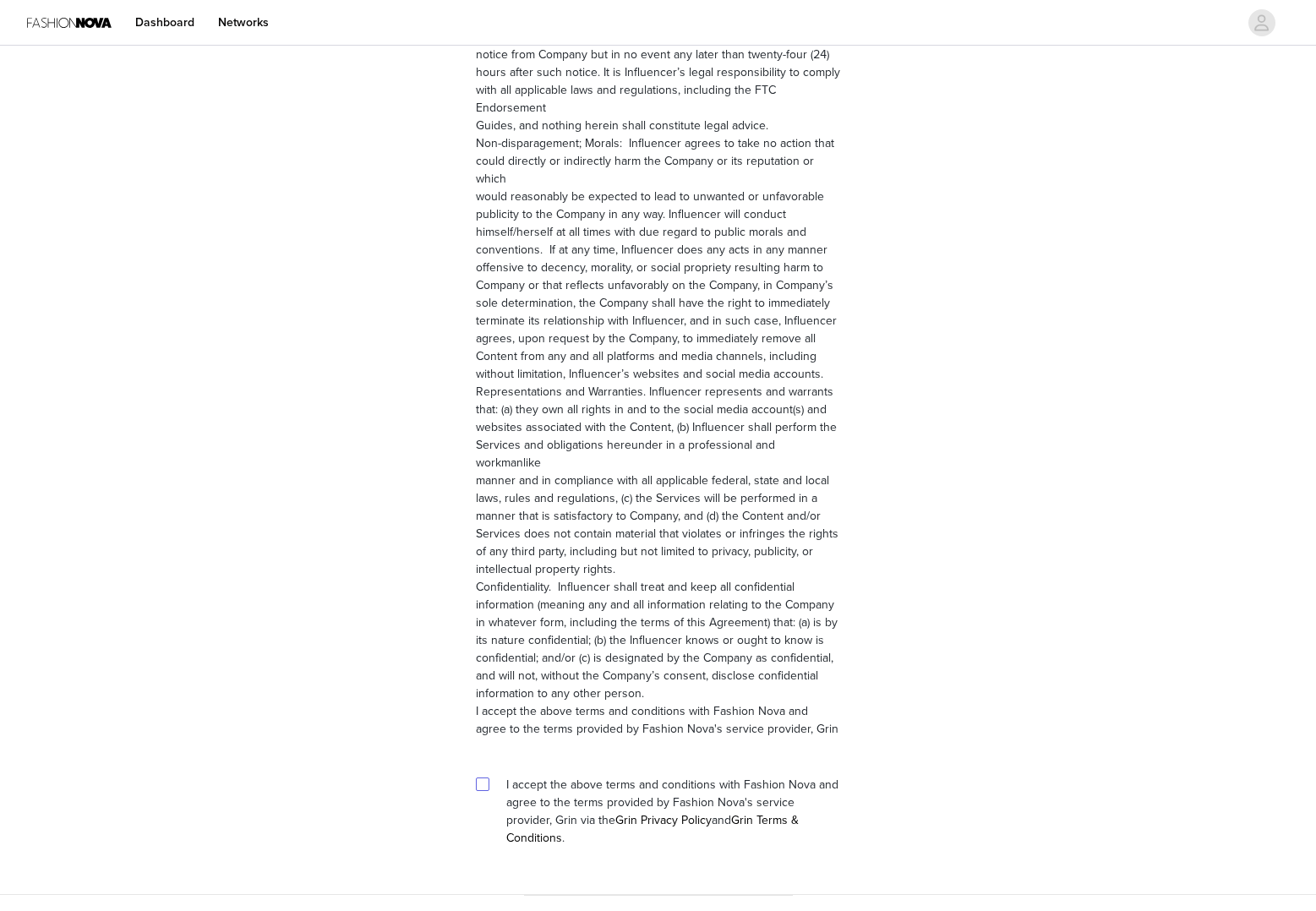
click at [488, 778] on span at bounding box center [482, 784] width 13 height 13
click at [488, 778] on input "checkbox" at bounding box center [481, 783] width 12 height 12
checkbox input "true"
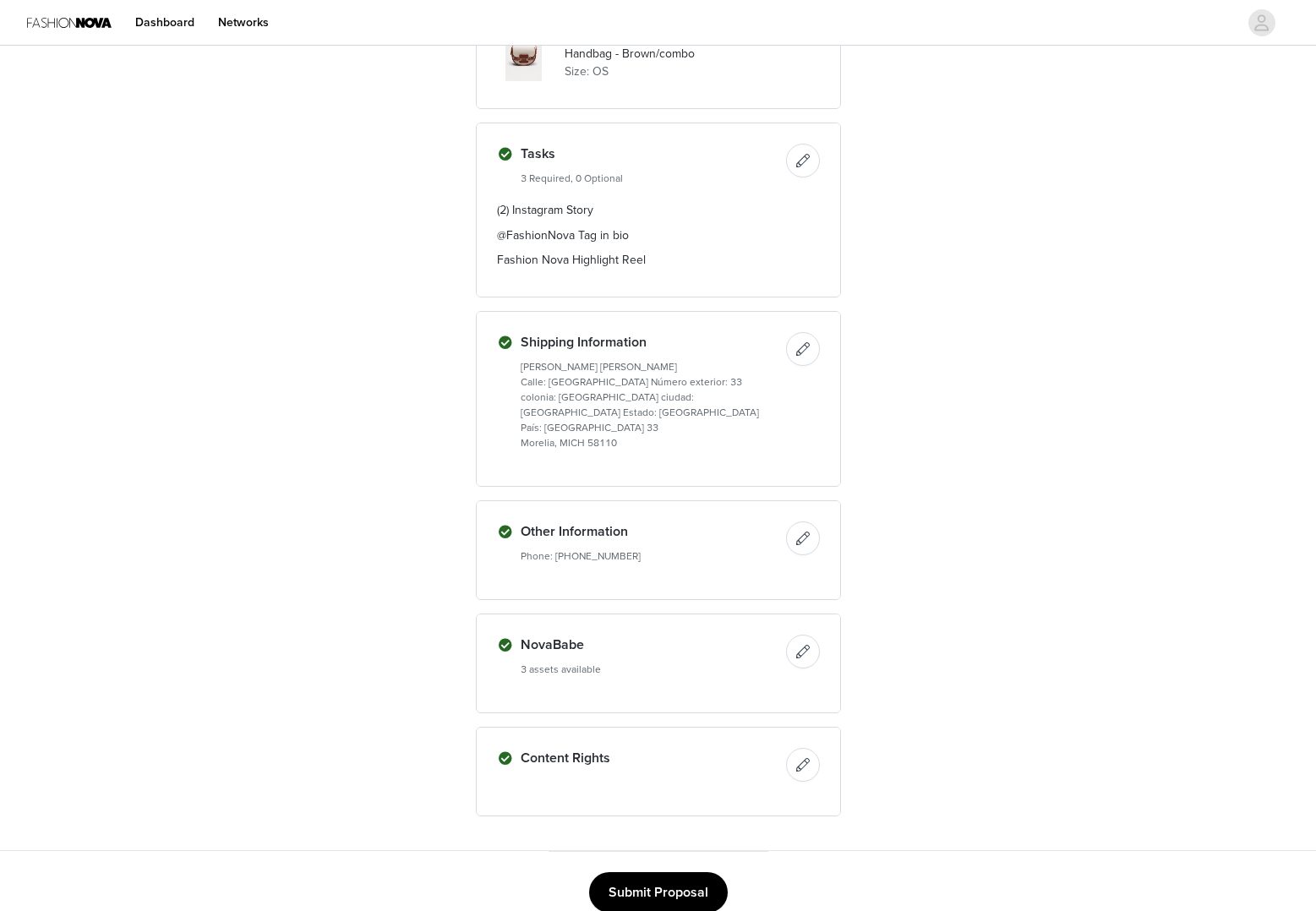
scroll to position [947, 0]
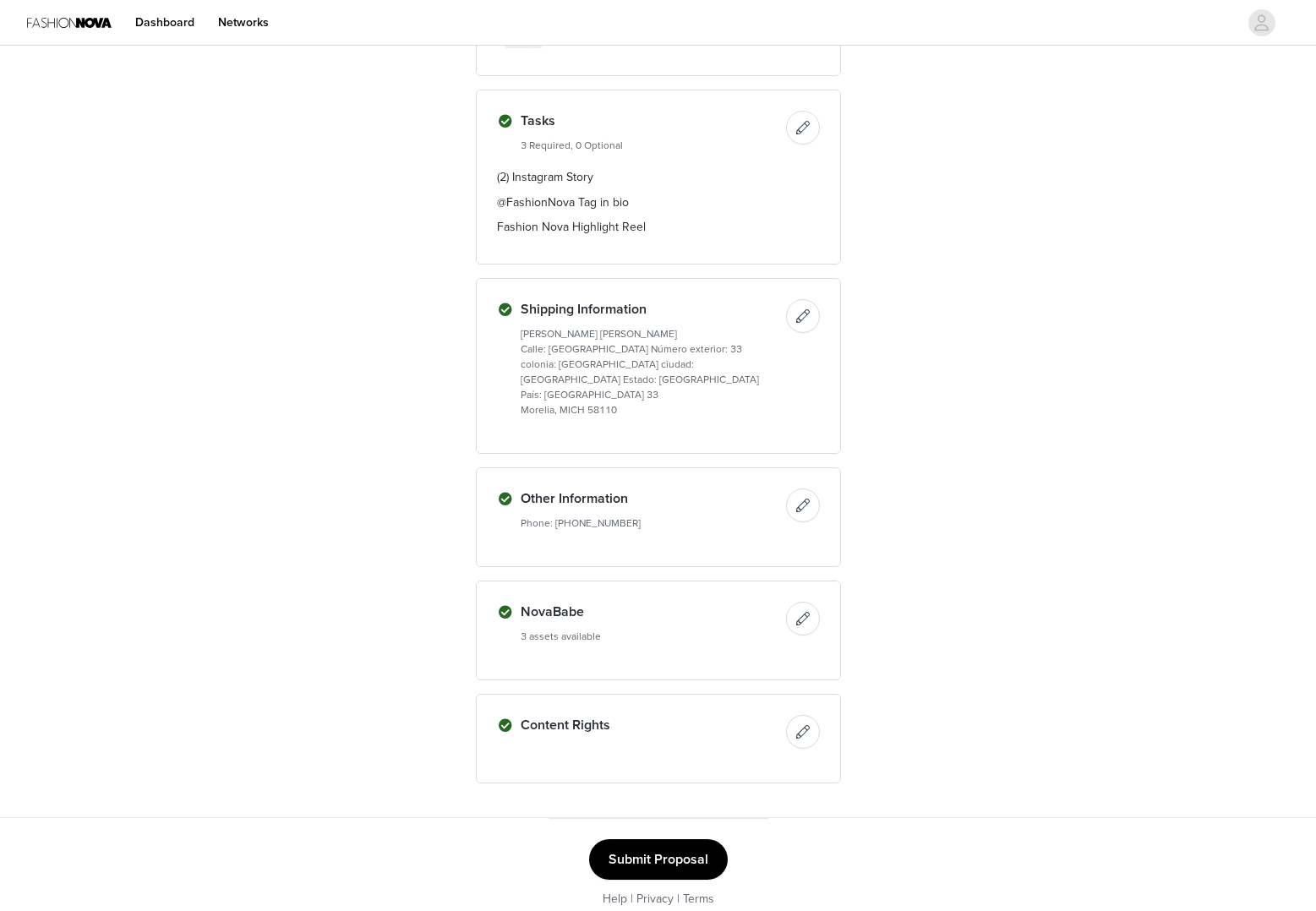
click at [710, 843] on button "Submit Proposal" at bounding box center [658, 858] width 139 height 40
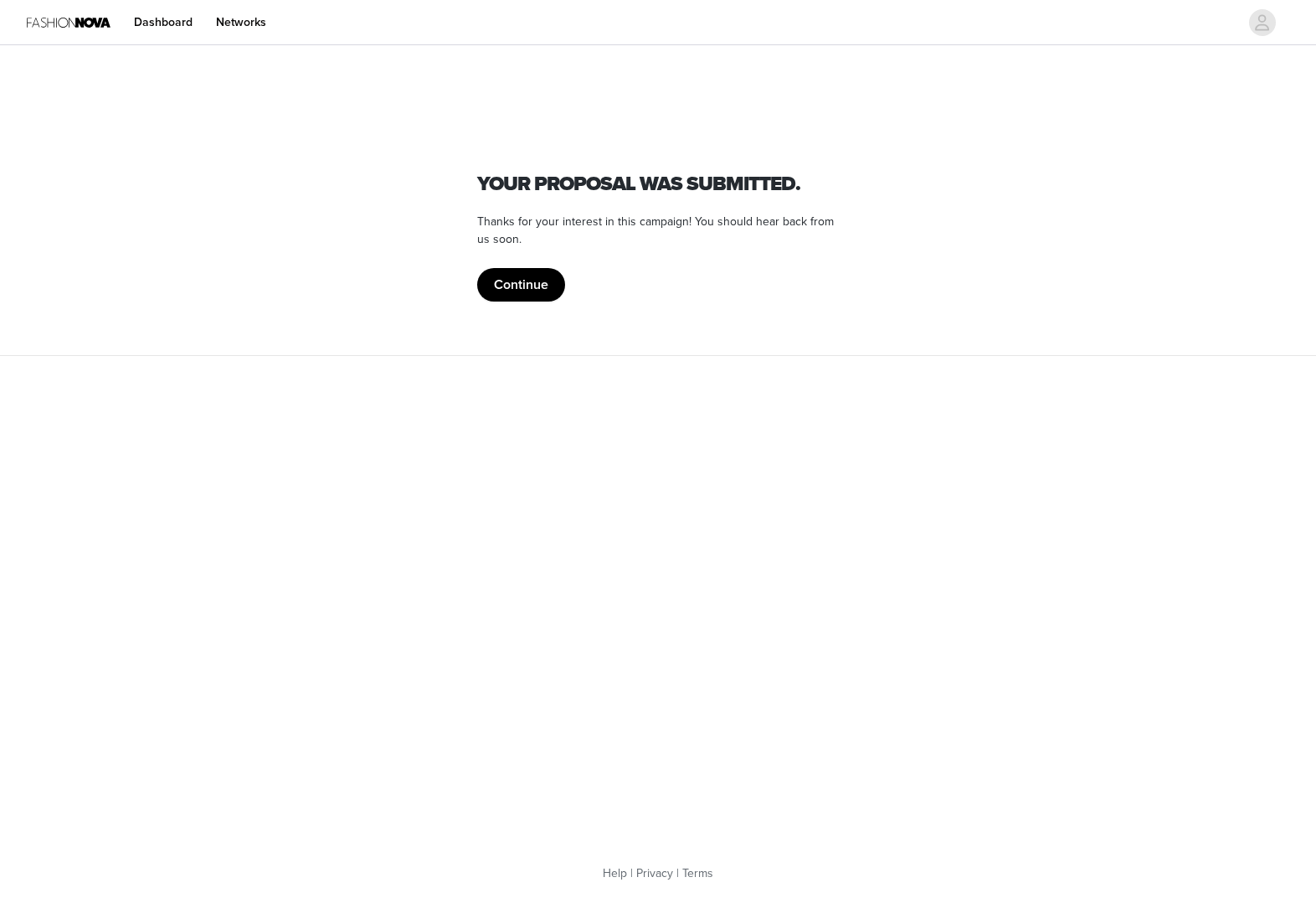
click at [519, 289] on button "Continue" at bounding box center [521, 285] width 87 height 34
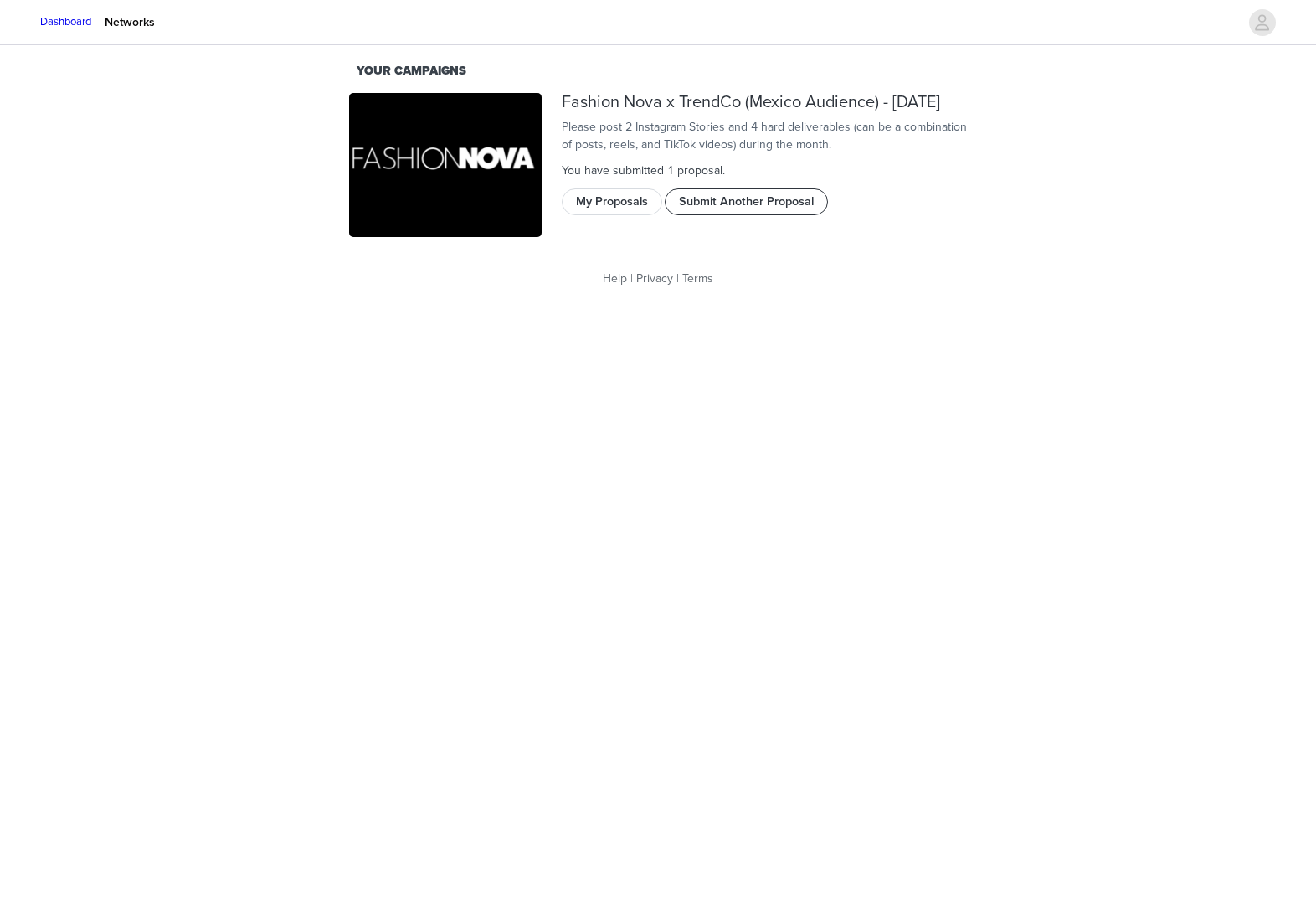
click at [709, 215] on button "Submit Another Proposal" at bounding box center [745, 201] width 163 height 27
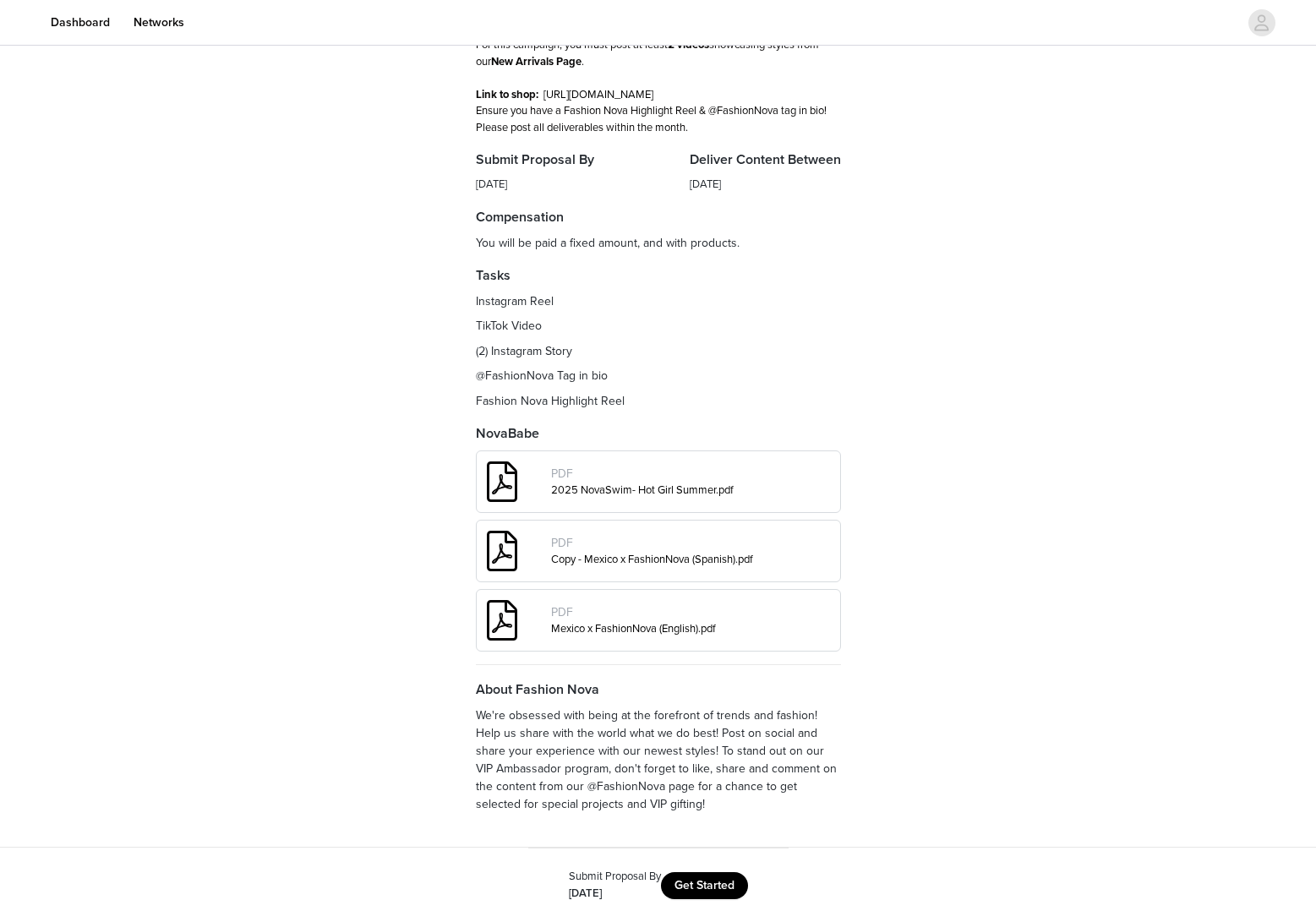
scroll to position [190, 0]
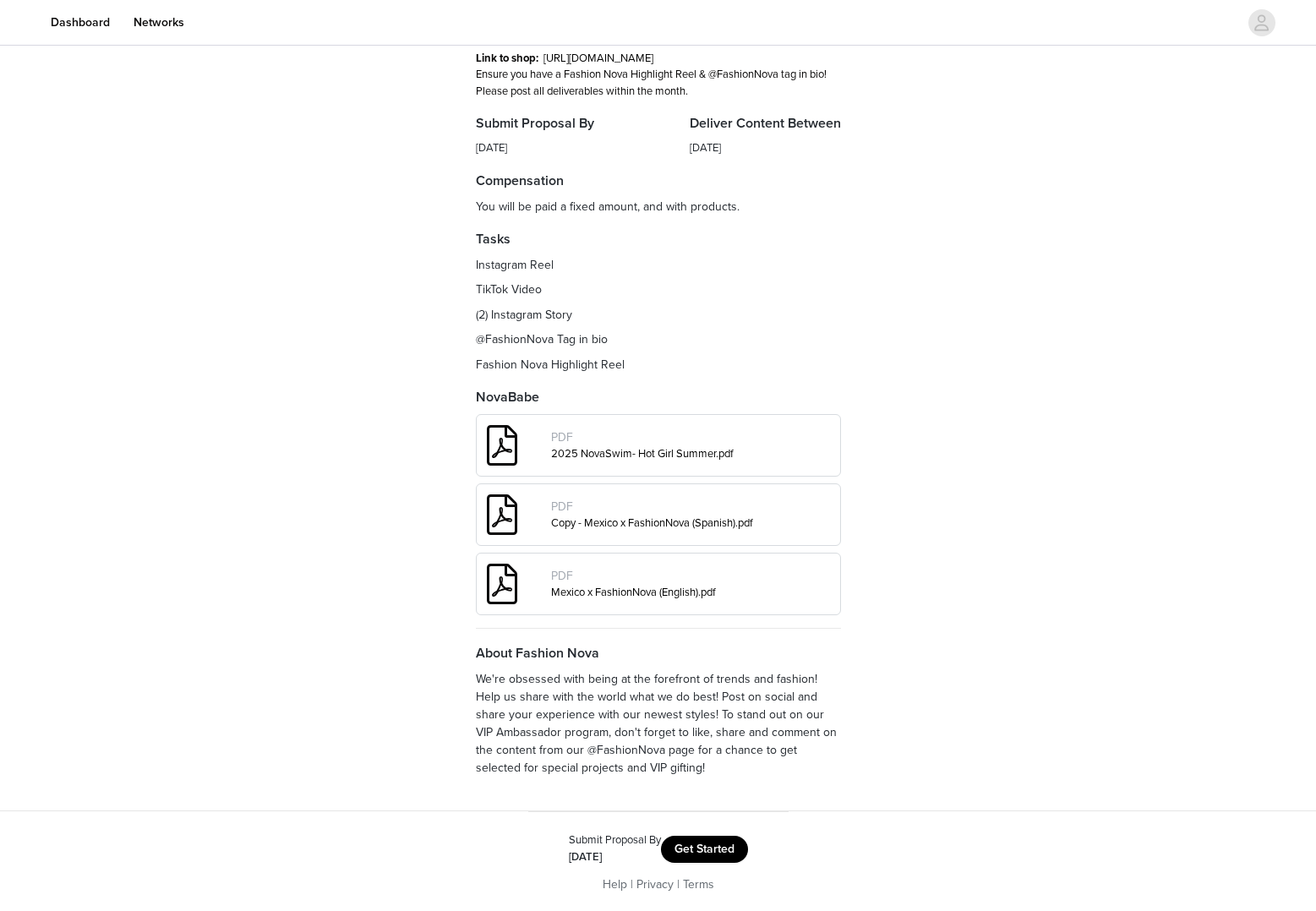
click at [718, 837] on button "Get Started" at bounding box center [704, 849] width 87 height 27
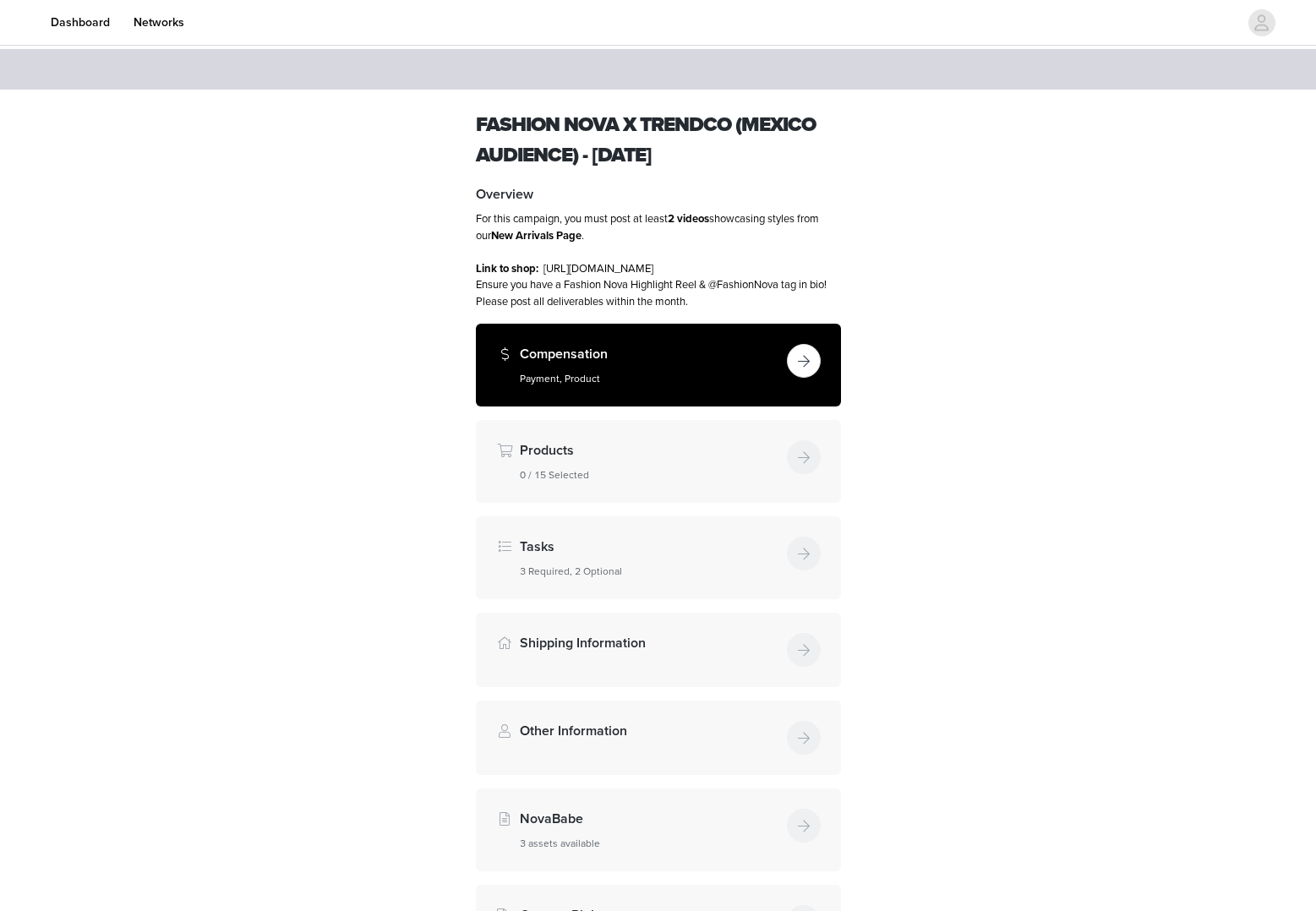
click at [684, 358] on h4 "Compensation" at bounding box center [649, 354] width 260 height 21
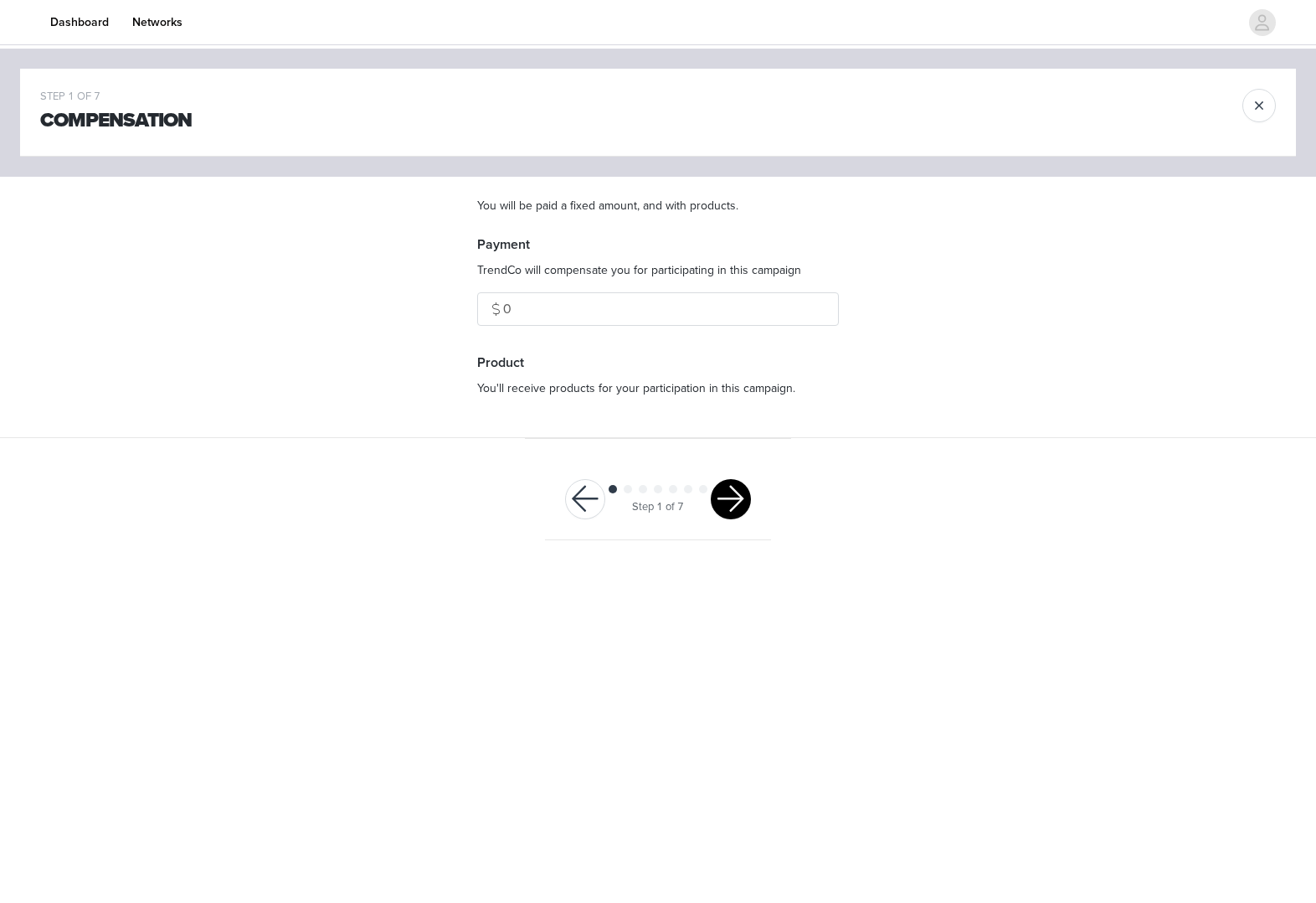
click at [730, 504] on button "button" at bounding box center [731, 499] width 40 height 40
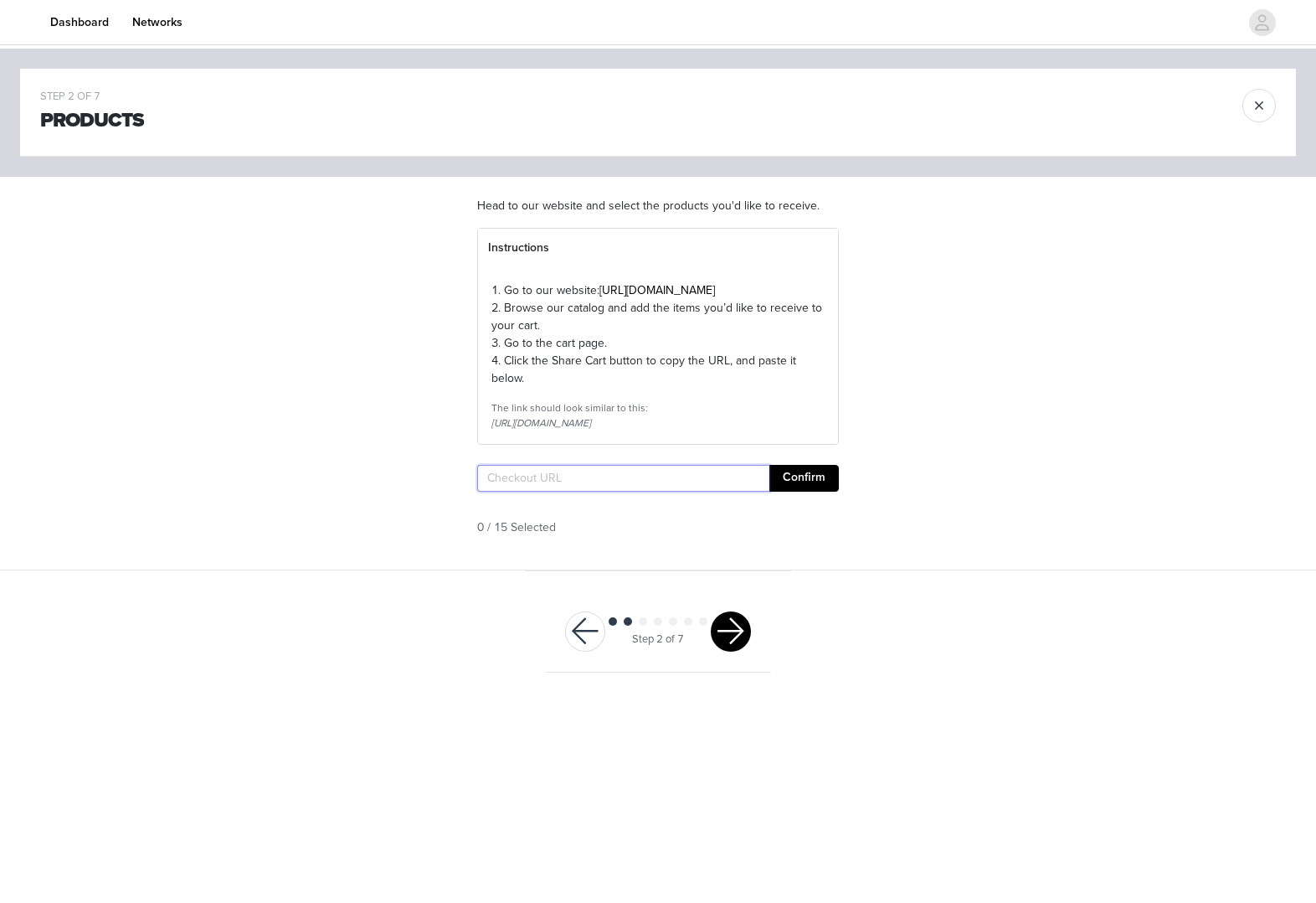
click at [730, 492] on input "text" at bounding box center [624, 478] width 292 height 27
paste input "[URL][DOMAIN_NAME]"
type input "[URL][DOMAIN_NAME]"
click at [772, 492] on button "Confirm" at bounding box center [804, 478] width 70 height 27
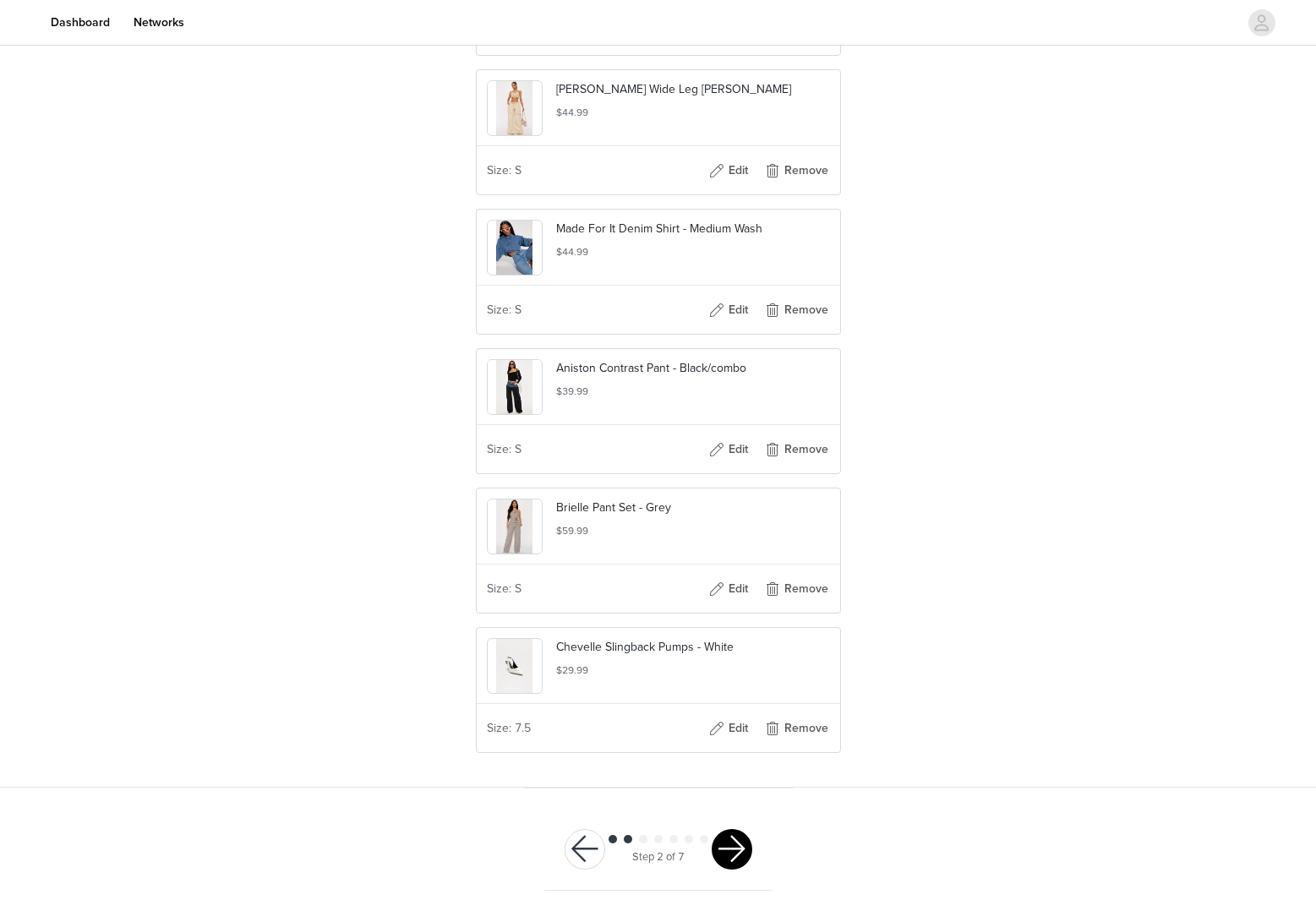
scroll to position [795, 0]
click at [745, 867] on div at bounding box center [731, 848] width 40 height 40
click at [734, 860] on button "button" at bounding box center [731, 848] width 40 height 40
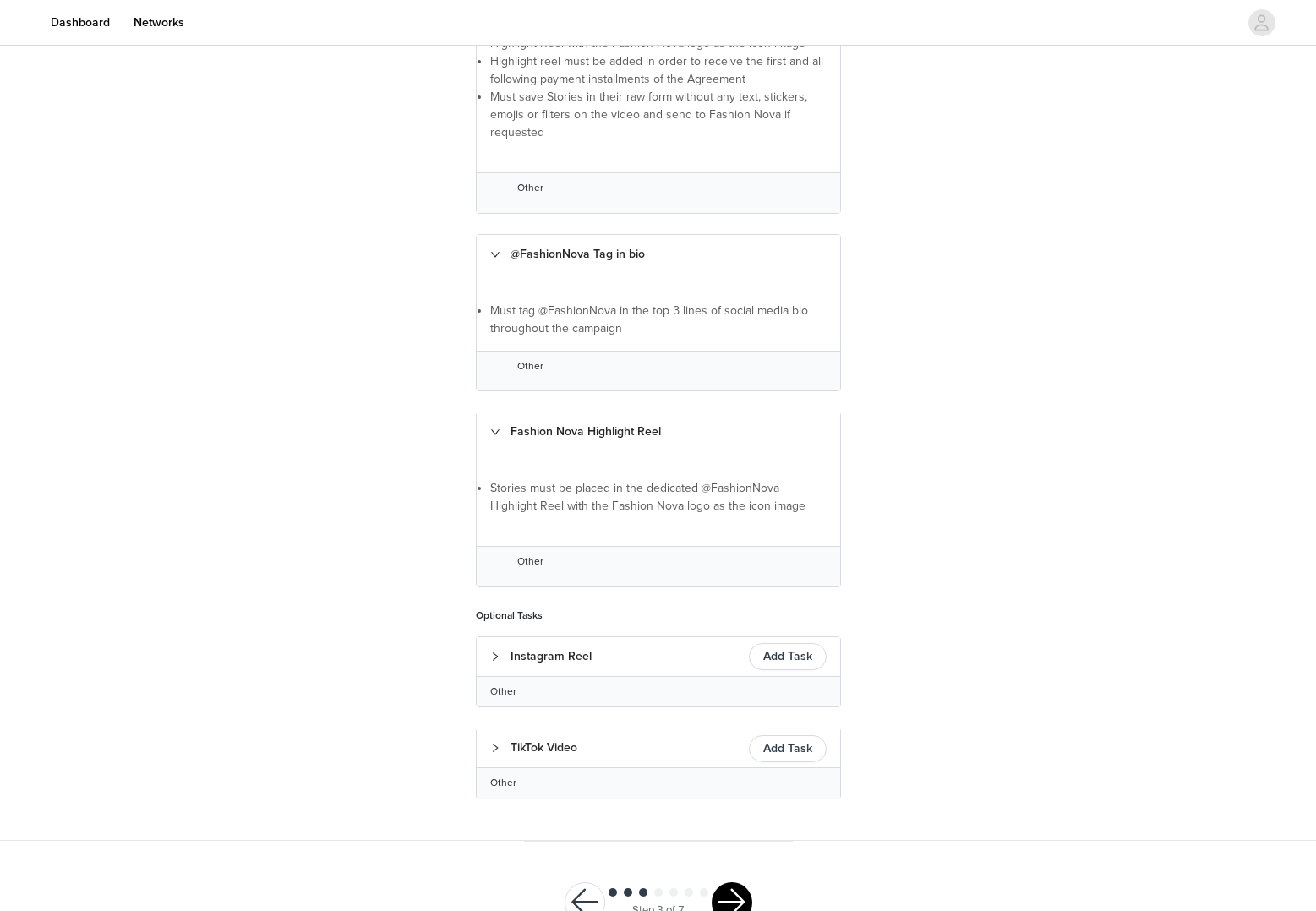
scroll to position [684, 0]
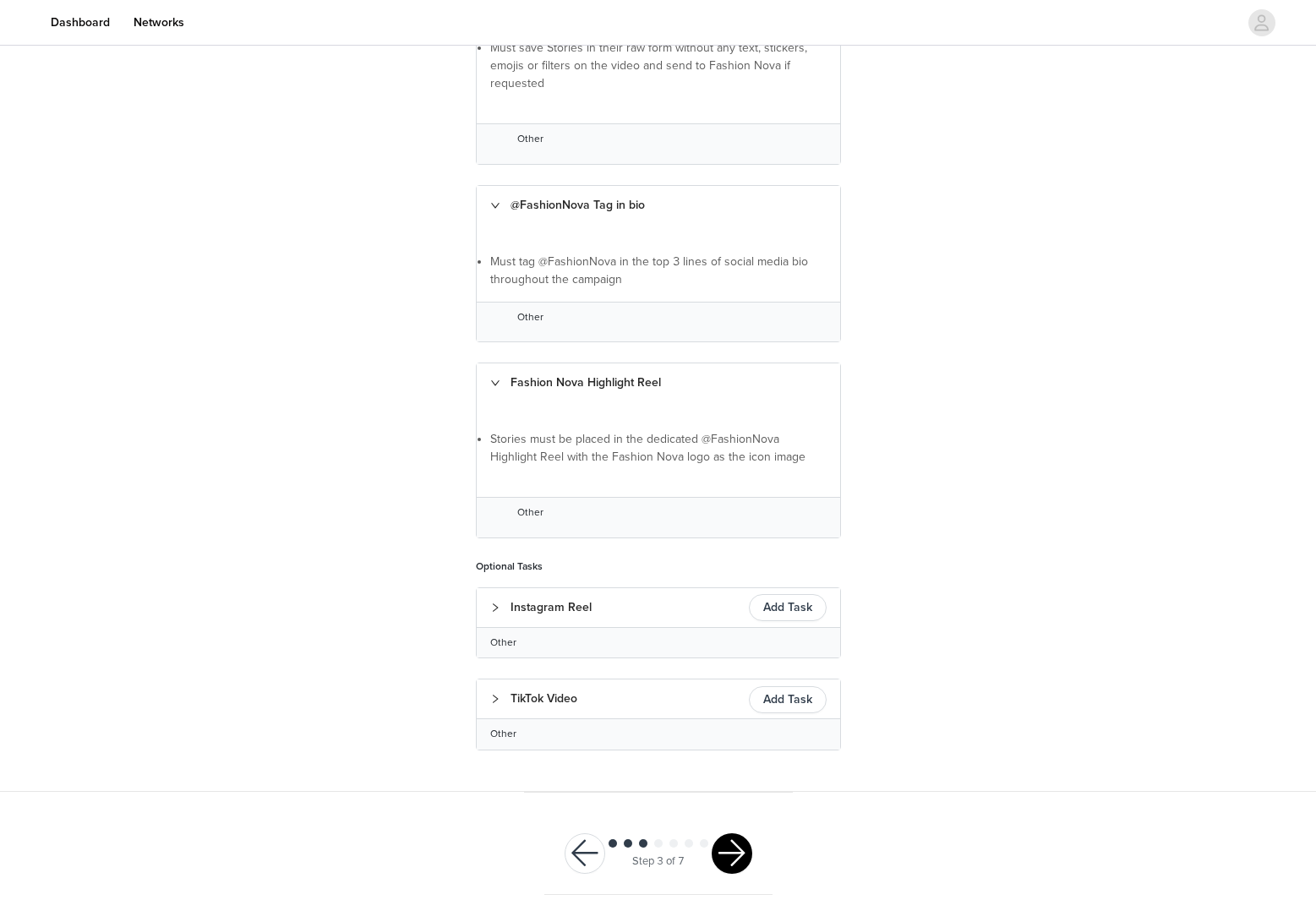
click at [737, 858] on button "button" at bounding box center [731, 853] width 40 height 40
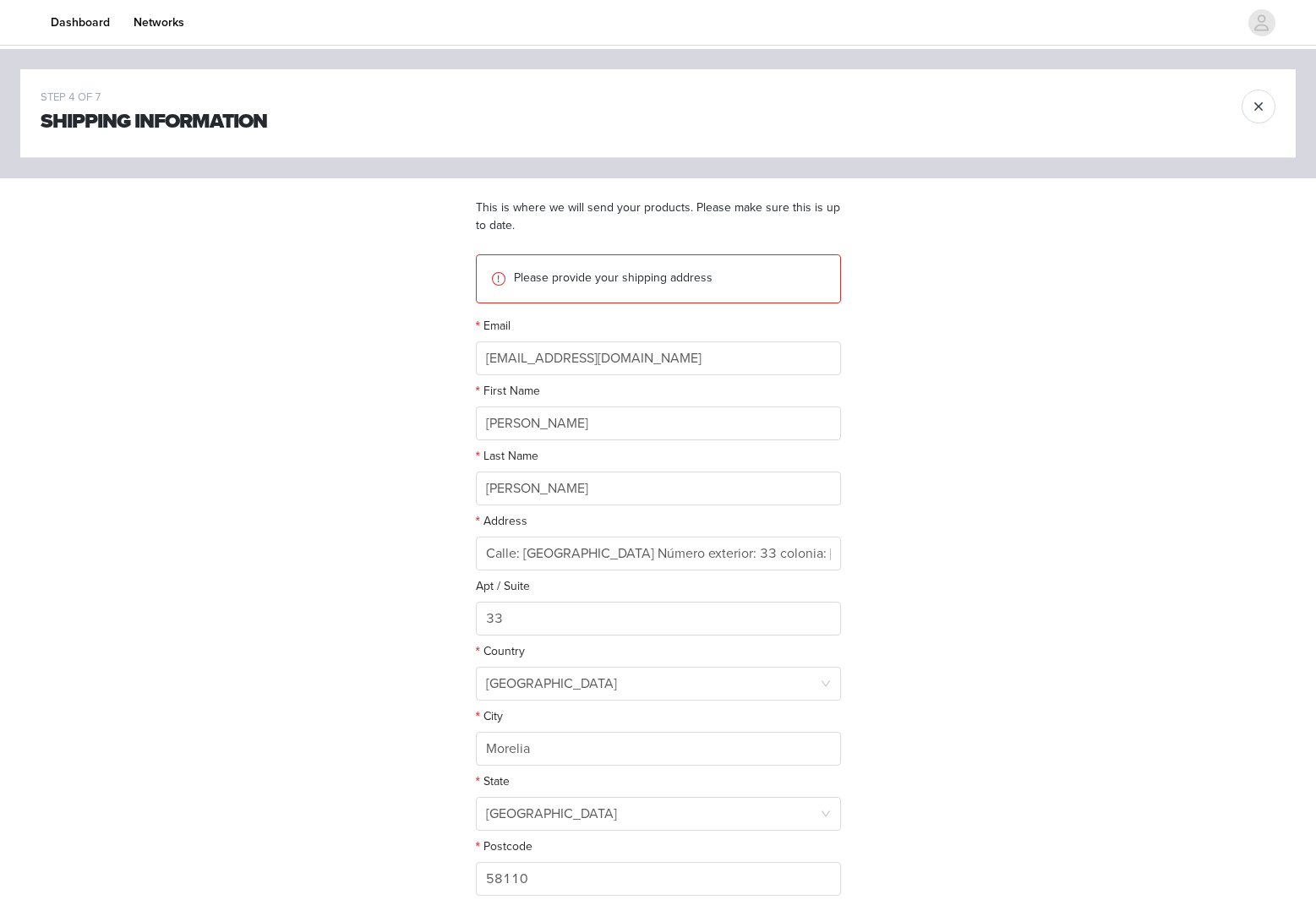
scroll to position [135, 0]
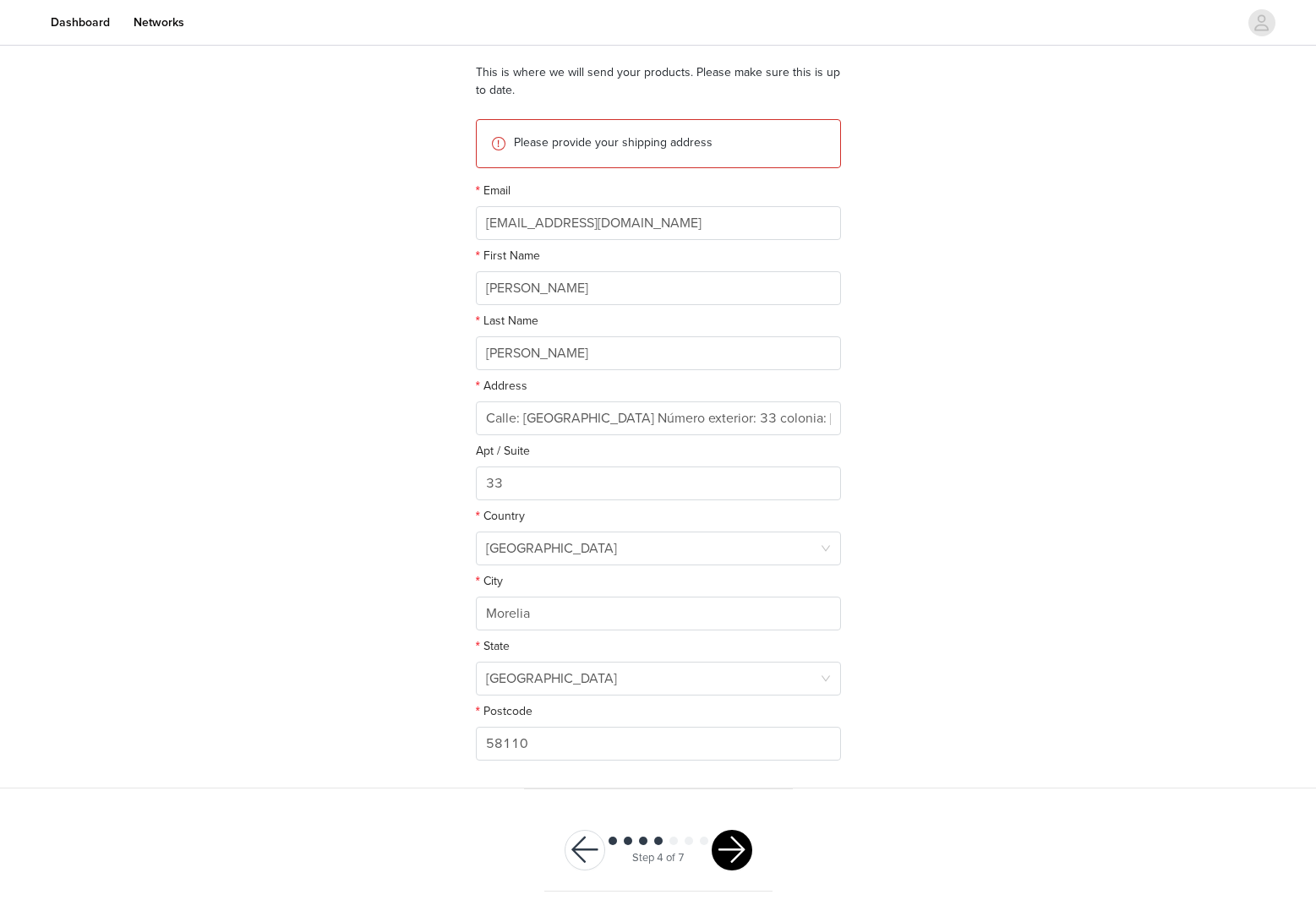
click at [741, 832] on button "button" at bounding box center [731, 849] width 40 height 40
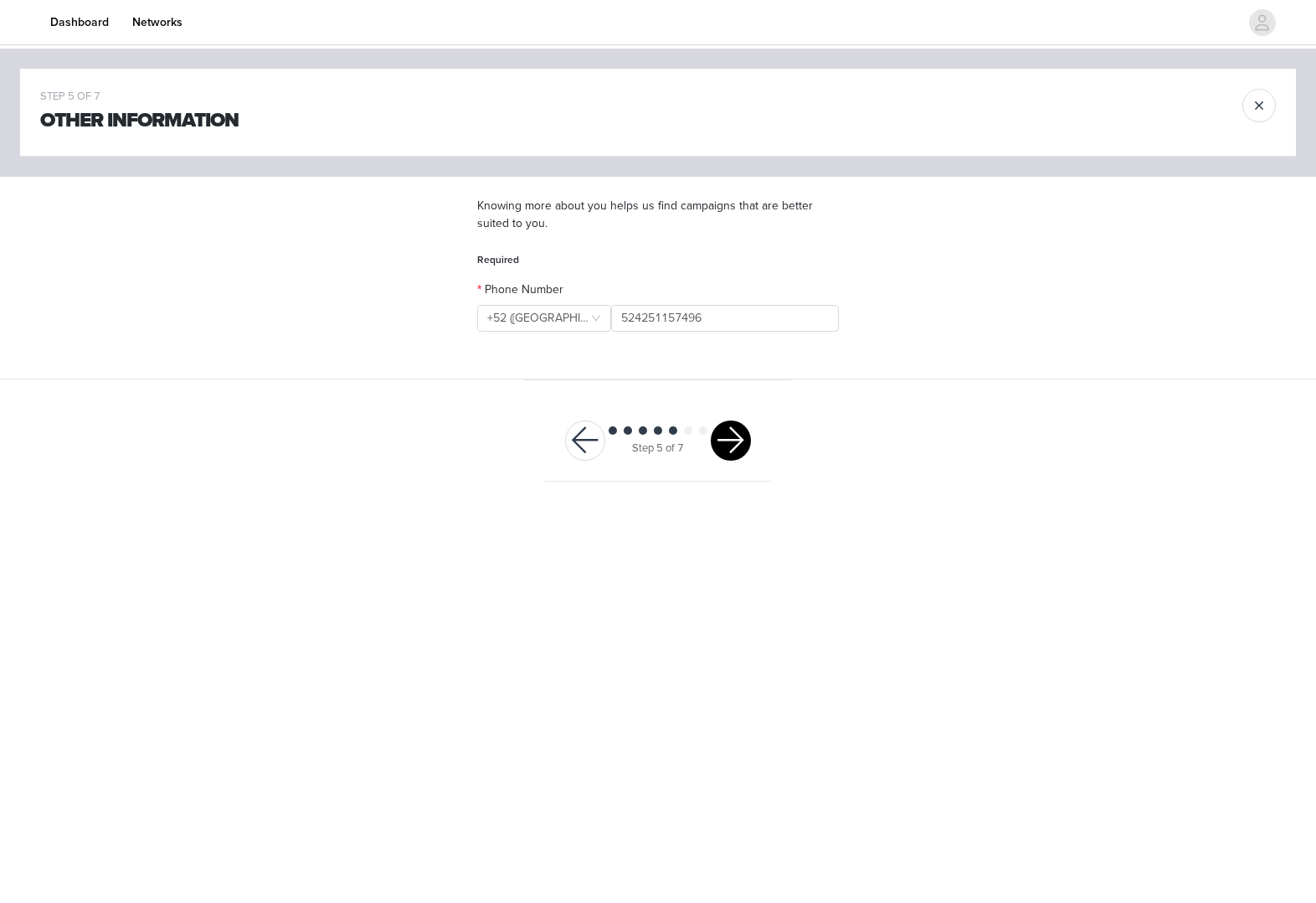
click at [738, 468] on div "Step 5 of 7" at bounding box center [658, 440] width 226 height 81
click at [738, 454] on button "button" at bounding box center [731, 440] width 40 height 40
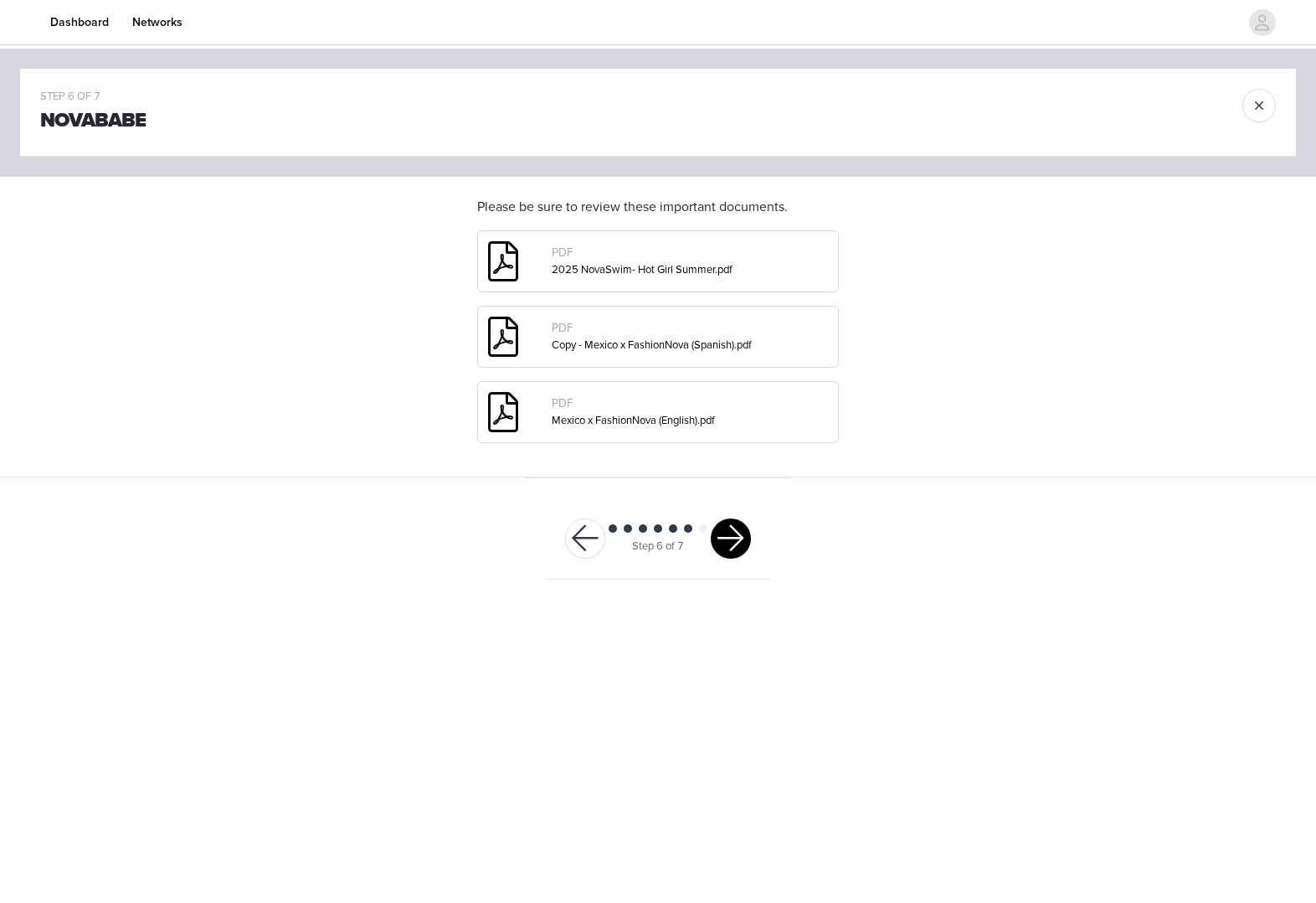
click at [731, 528] on button "button" at bounding box center [731, 538] width 40 height 40
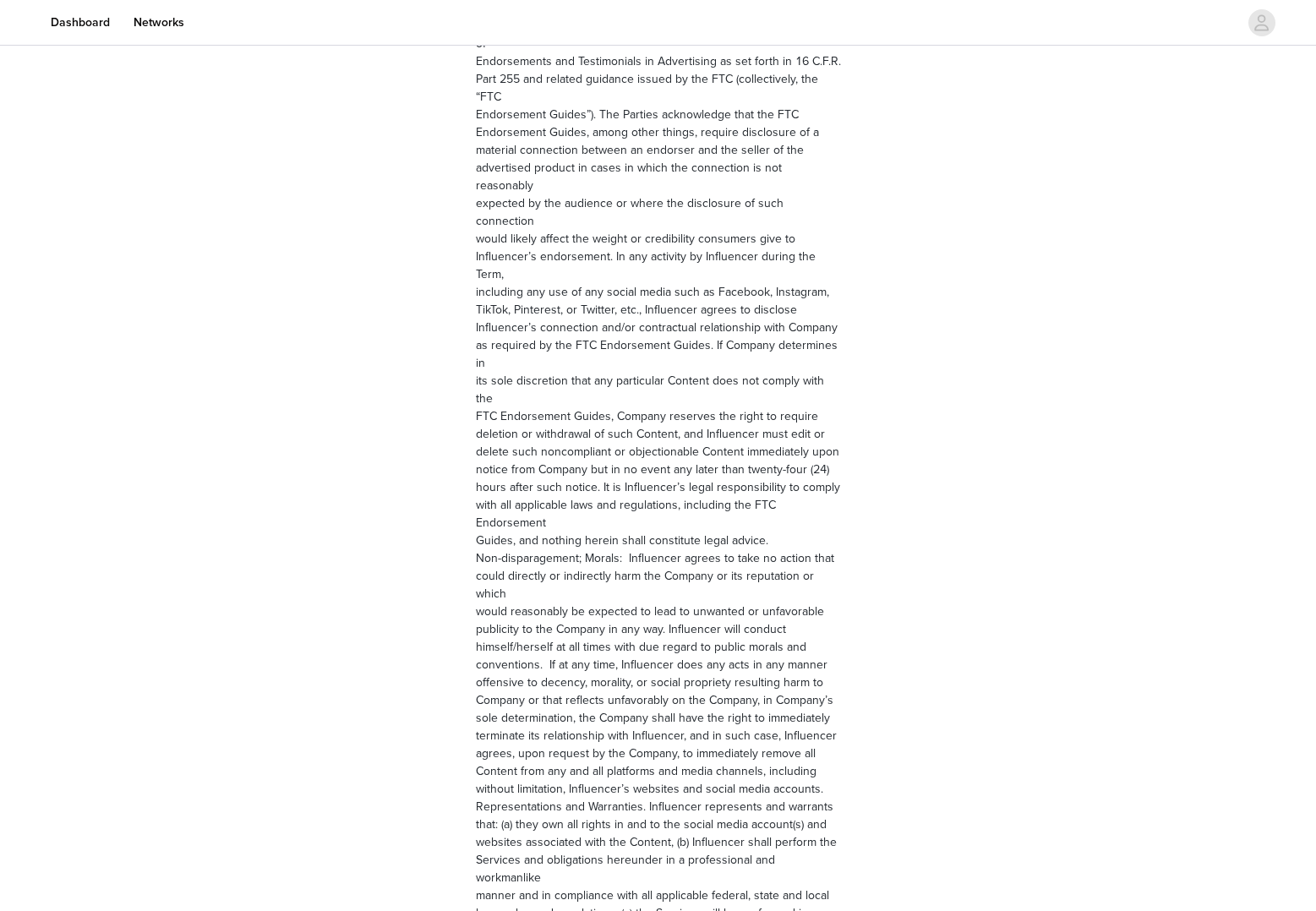
scroll to position [2081, 0]
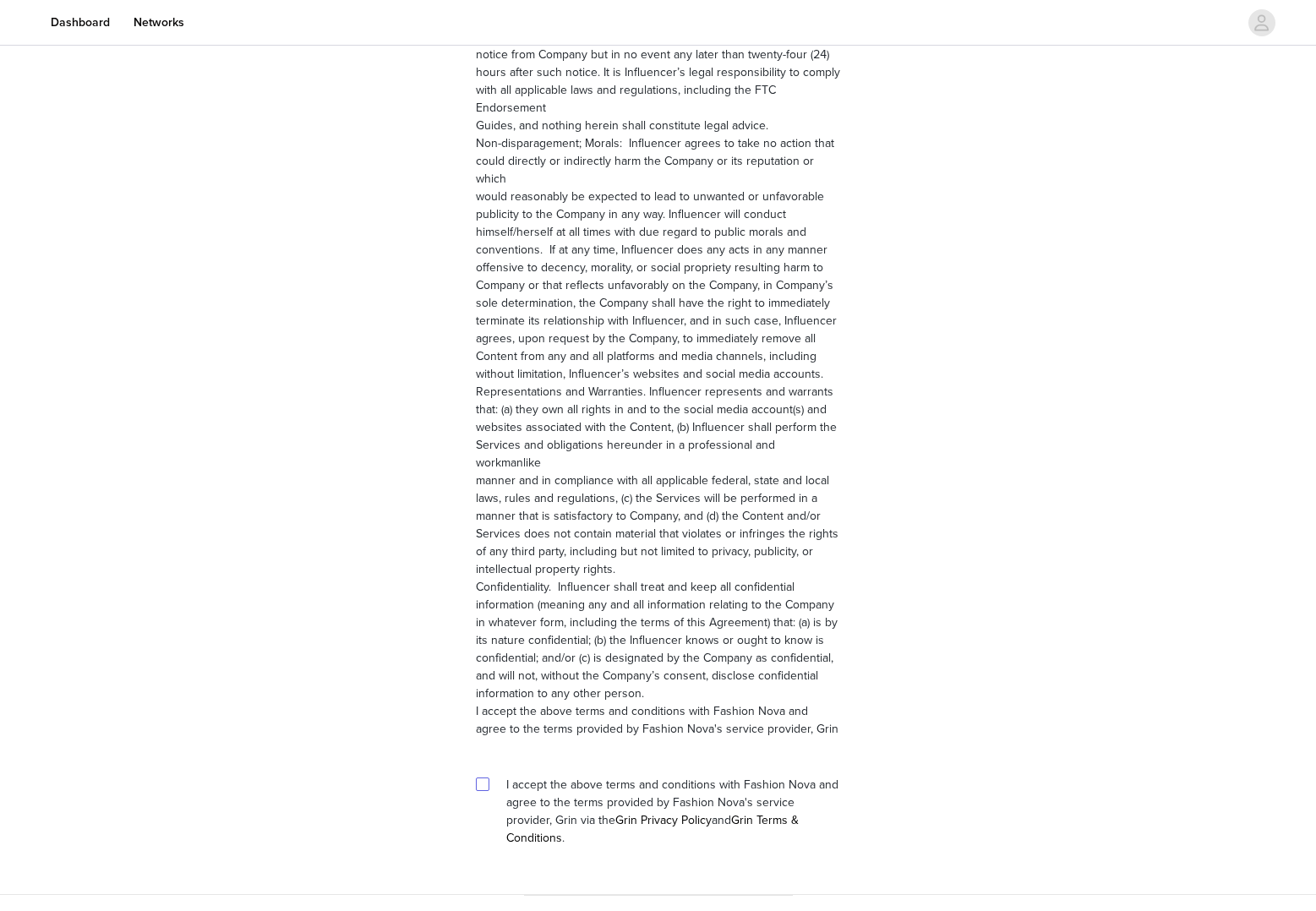
click at [484, 778] on input "checkbox" at bounding box center [481, 783] width 12 height 12
checkbox input "true"
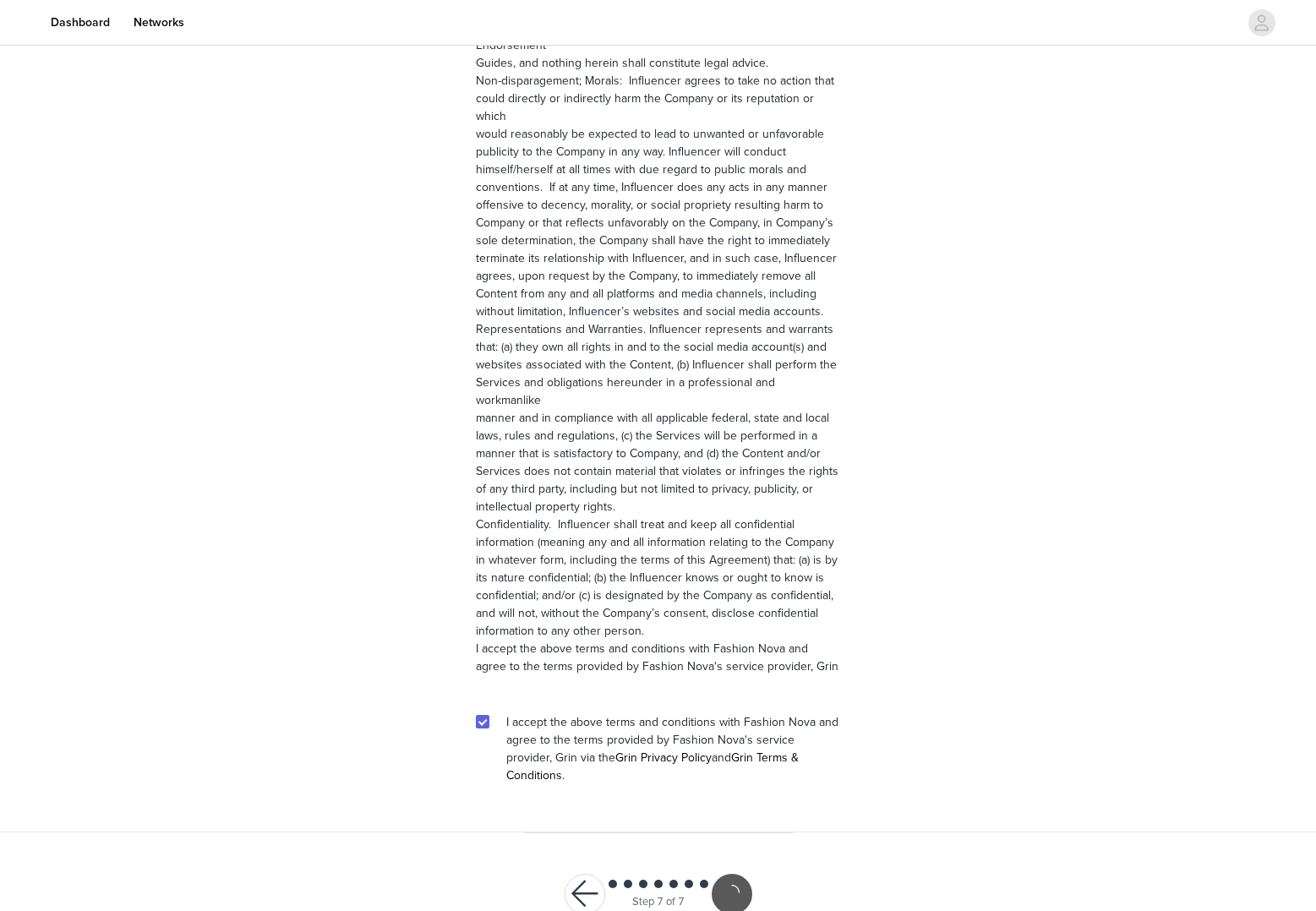
scroll to position [2018, 0]
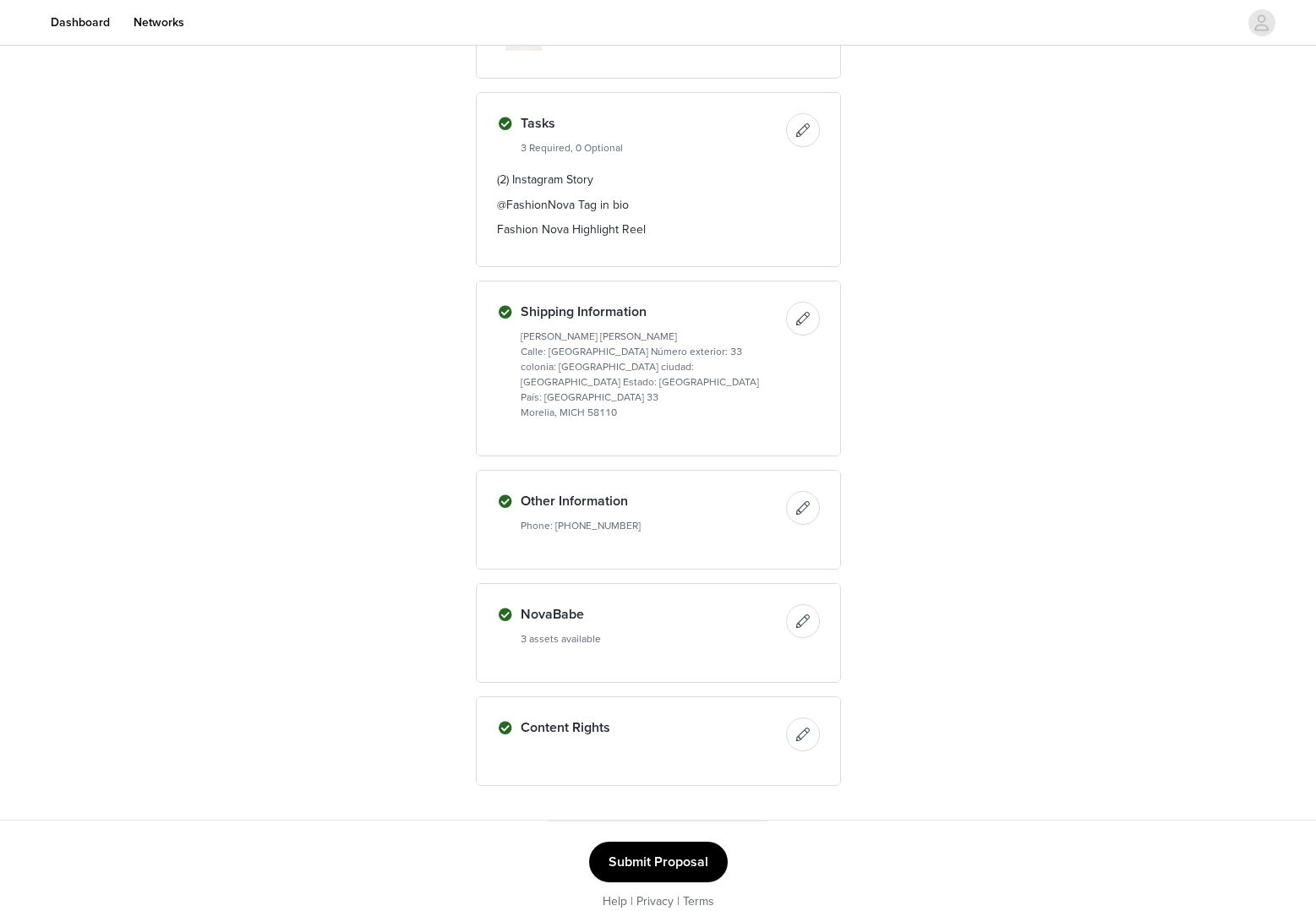
scroll to position [887, 0]
click at [660, 839] on button "Submit Proposal" at bounding box center [658, 858] width 139 height 40
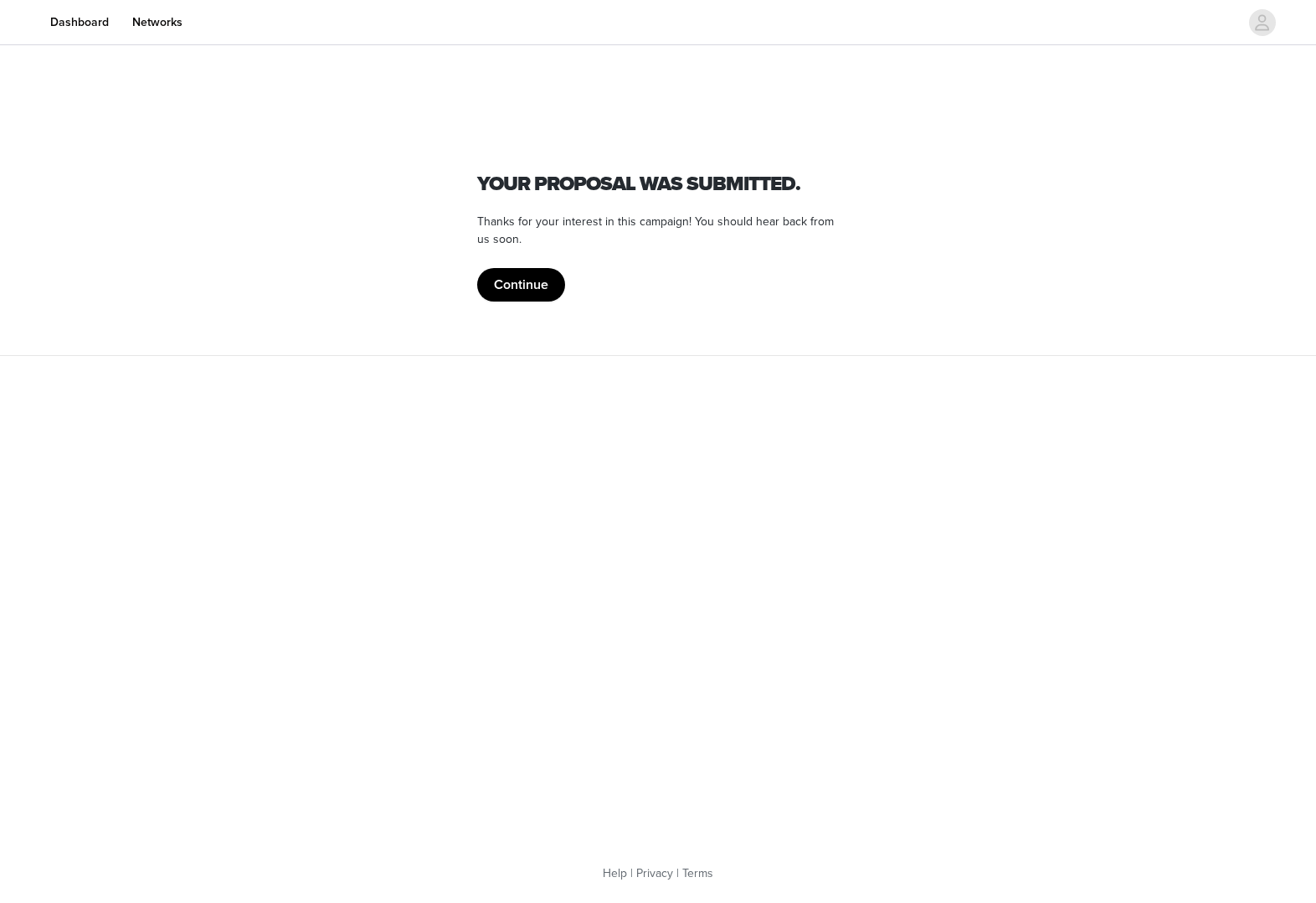
click at [487, 304] on section "Fashion Nova Your proposal was submitted. Thanks for your interest in this camp…" at bounding box center [658, 201] width 402 height 306
click at [499, 286] on button "Continue" at bounding box center [521, 285] width 87 height 34
